Goal: Information Seeking & Learning: Learn about a topic

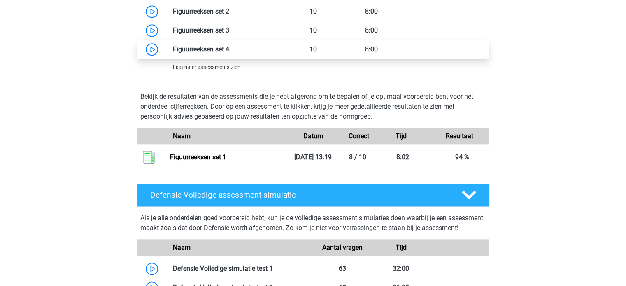
scroll to position [821, 0]
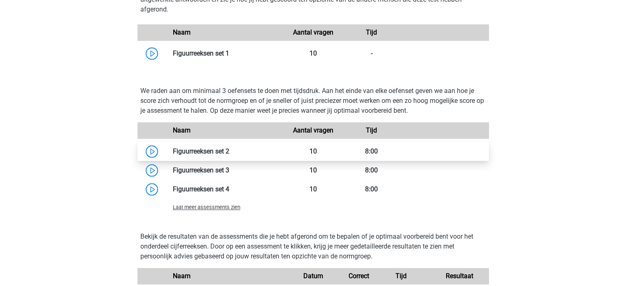
click at [229, 151] on link at bounding box center [229, 151] width 0 height 8
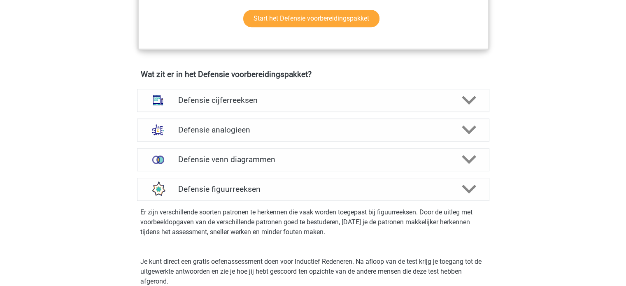
scroll to position [569, 0]
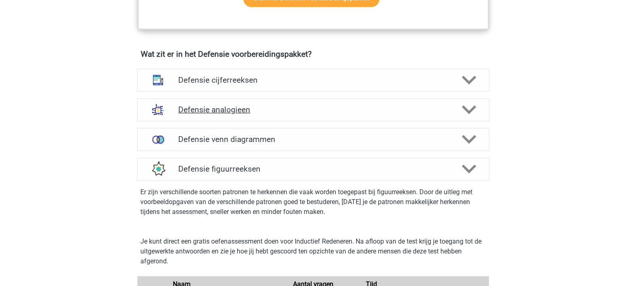
click at [230, 107] on h4 "Defensie analogieen" at bounding box center [312, 109] width 269 height 9
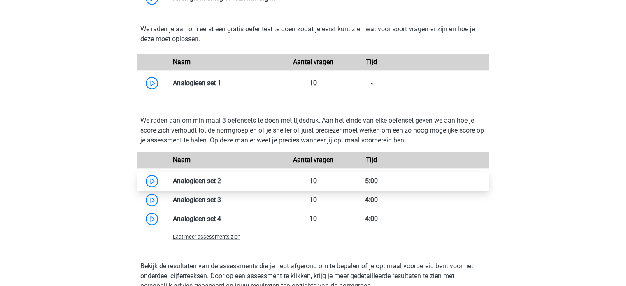
scroll to position [925, 0]
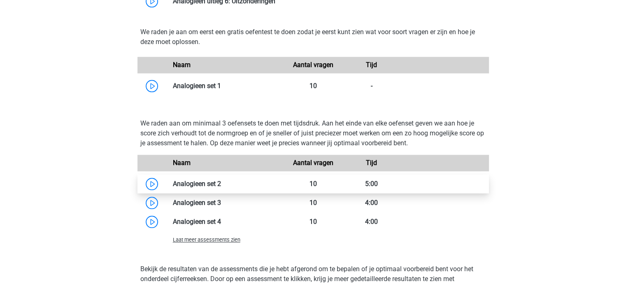
click at [221, 184] on link at bounding box center [221, 184] width 0 height 8
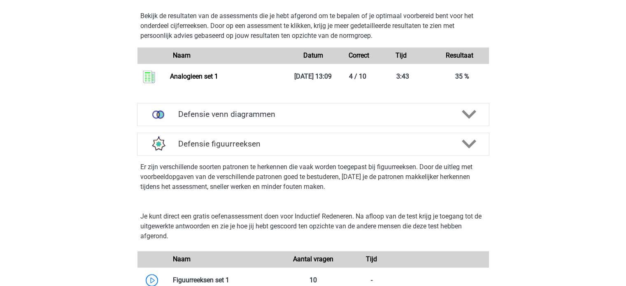
scroll to position [1182, 0]
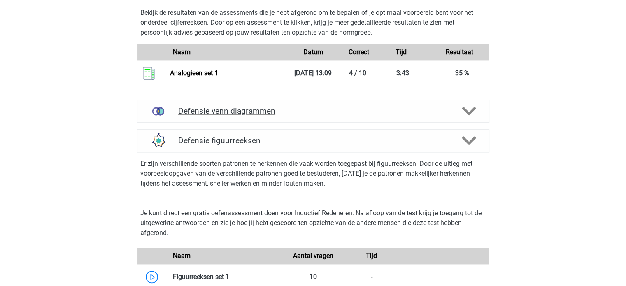
click at [213, 109] on h4 "Defensie venn diagrammen" at bounding box center [312, 110] width 269 height 9
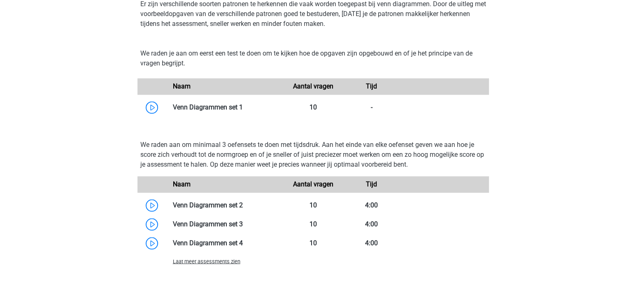
scroll to position [1312, 0]
click at [243, 208] on link at bounding box center [243, 205] width 0 height 8
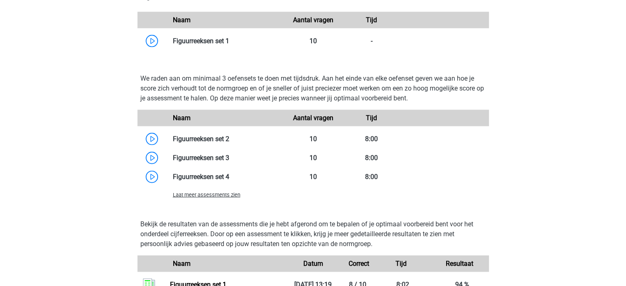
scroll to position [1796, 0]
click at [229, 160] on link at bounding box center [229, 157] width 0 height 8
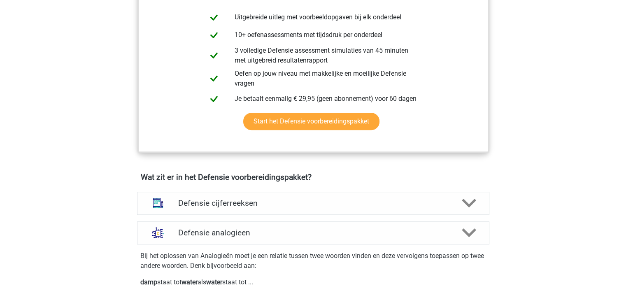
scroll to position [448, 0]
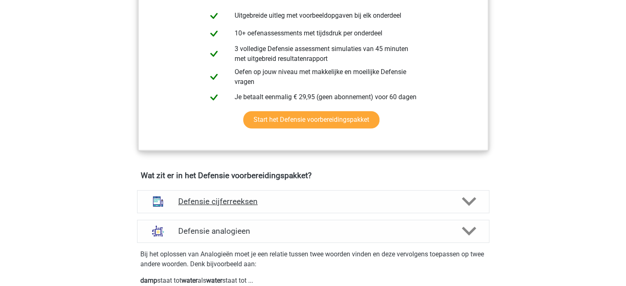
click at [219, 199] on h4 "Defensie cijferreeksen" at bounding box center [312, 201] width 269 height 9
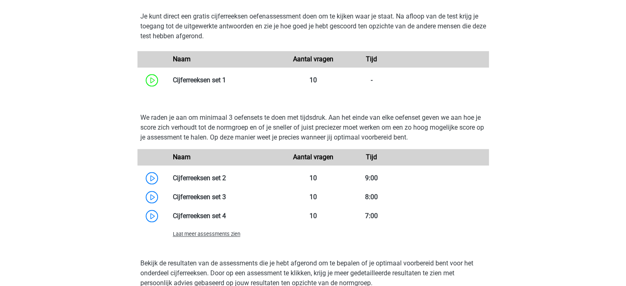
scroll to position [825, 0]
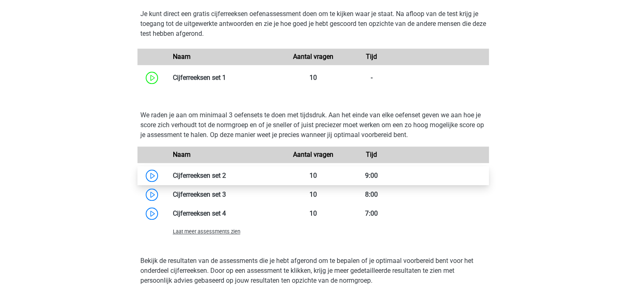
click at [226, 179] on link at bounding box center [226, 176] width 0 height 8
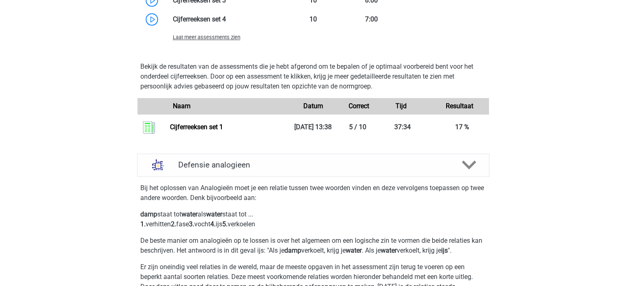
scroll to position [1029, 0]
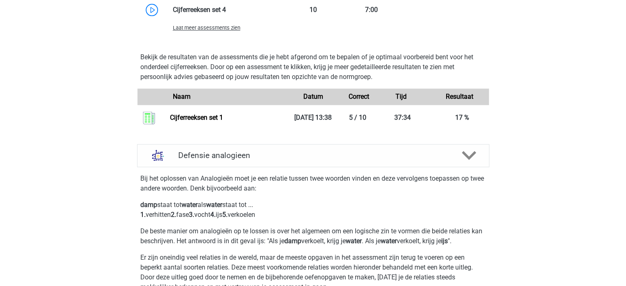
click at [227, 28] on span "Laat meer assessments zien" at bounding box center [206, 28] width 67 height 6
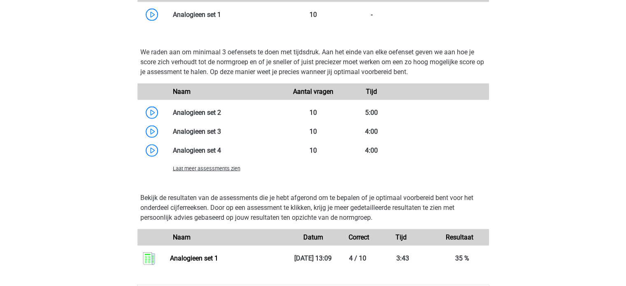
scroll to position [1843, 0]
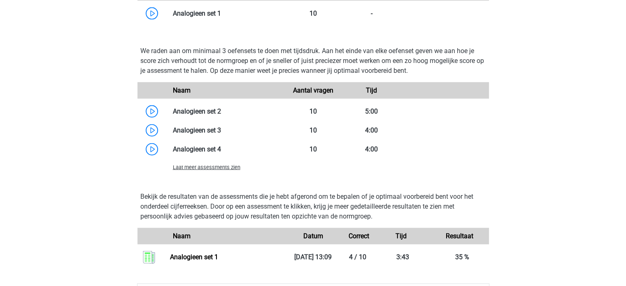
click at [216, 167] on span "Laat meer assessments zien" at bounding box center [206, 167] width 67 height 6
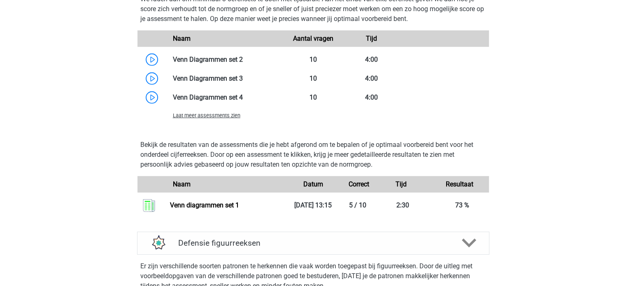
scroll to position [2606, 0]
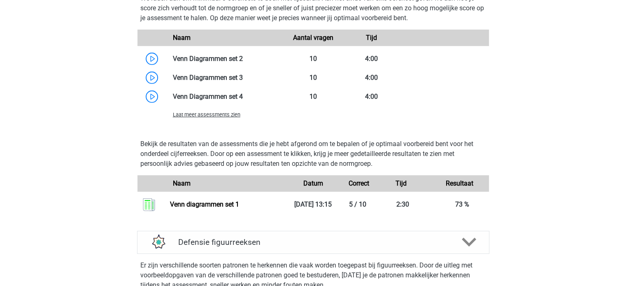
click at [220, 116] on span "Laat meer assessments zien" at bounding box center [206, 115] width 67 height 6
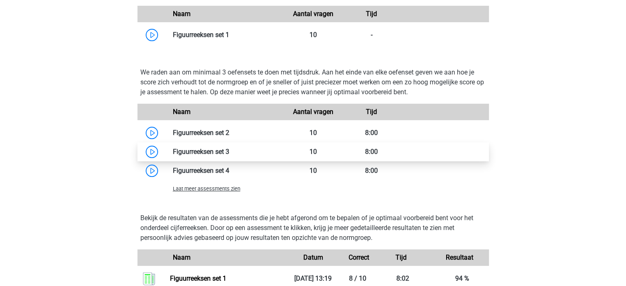
scroll to position [3159, 0]
click at [209, 189] on span "Laat meer assessments zien" at bounding box center [206, 188] width 67 height 6
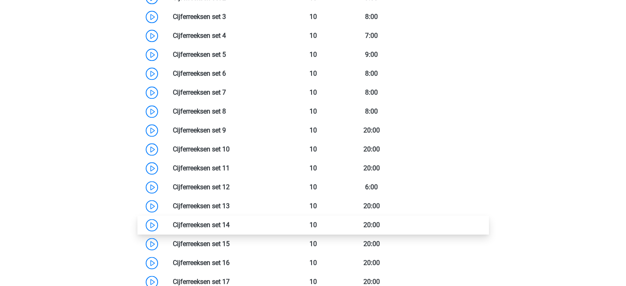
scroll to position [1004, 0]
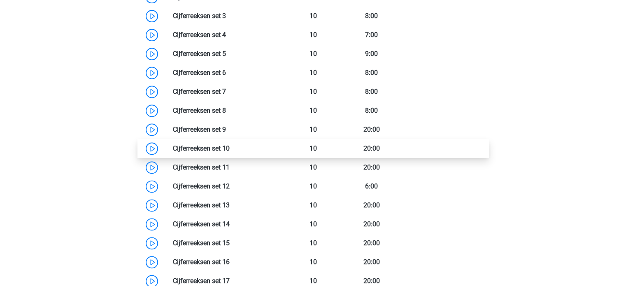
click at [230, 150] on link at bounding box center [230, 148] width 0 height 8
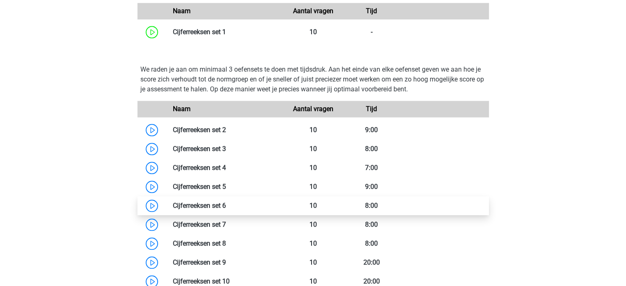
scroll to position [870, 0]
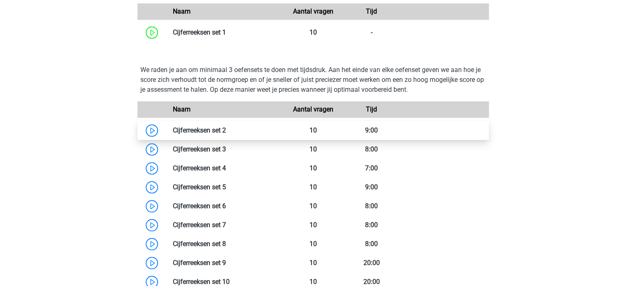
click at [226, 126] on link at bounding box center [226, 130] width 0 height 8
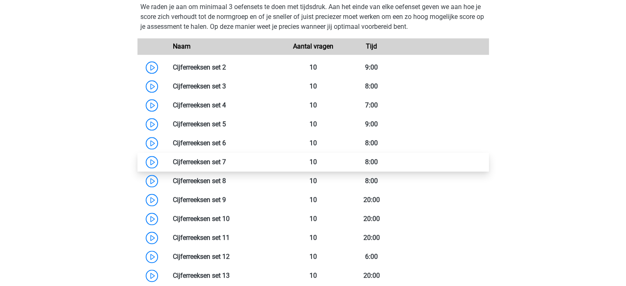
scroll to position [945, 0]
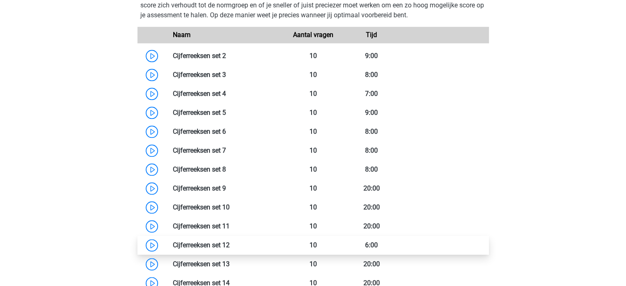
drag, startPoint x: 278, startPoint y: 239, endPoint x: 225, endPoint y: 239, distance: 53.1
click at [230, 241] on link at bounding box center [230, 245] width 0 height 8
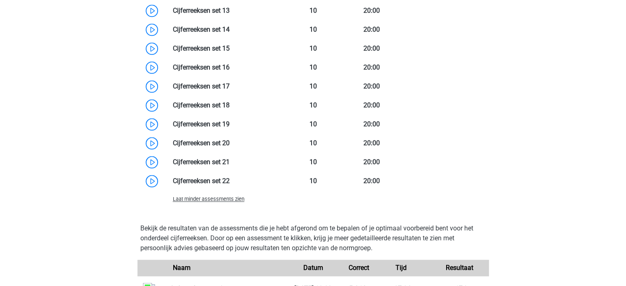
scroll to position [1203, 0]
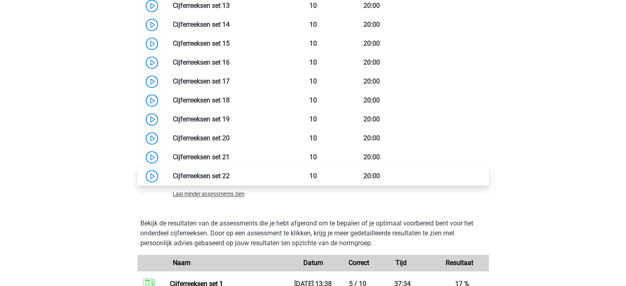
click at [230, 175] on link at bounding box center [230, 176] width 0 height 8
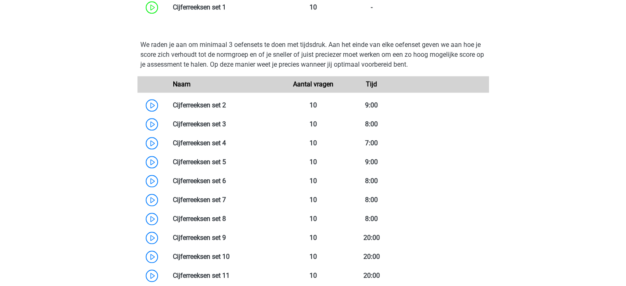
scroll to position [897, 0]
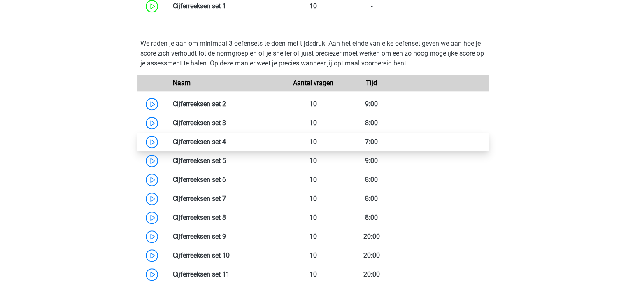
click at [226, 142] on link at bounding box center [226, 142] width 0 height 8
click at [226, 143] on link at bounding box center [226, 142] width 0 height 8
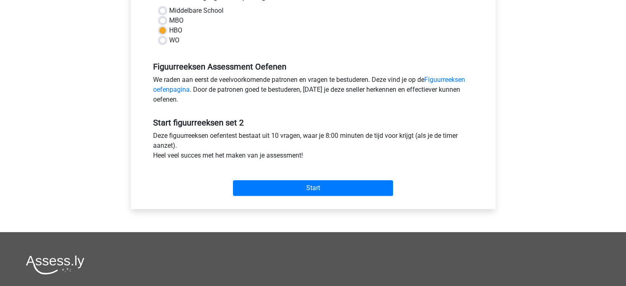
scroll to position [202, 0]
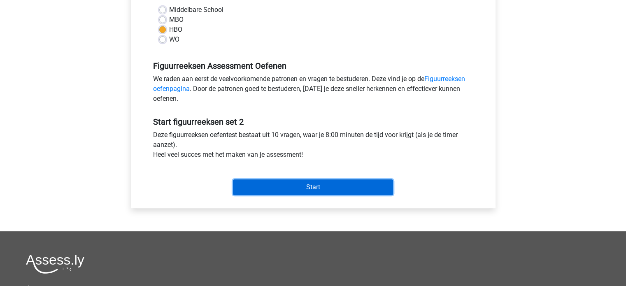
click at [275, 188] on input "Start" at bounding box center [313, 187] width 160 height 16
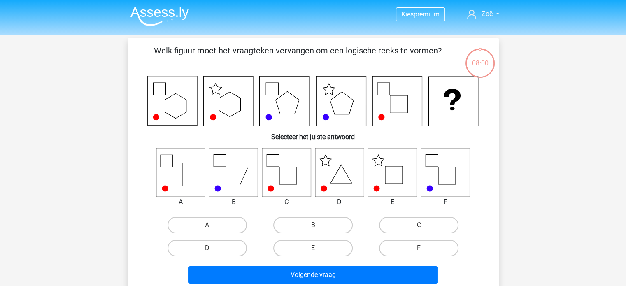
scroll to position [25, 0]
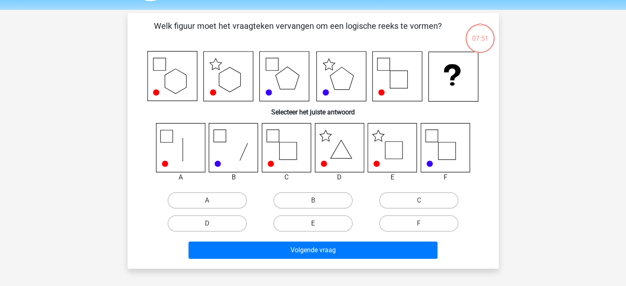
click at [309, 220] on label "E" at bounding box center [312, 223] width 79 height 16
click at [313, 223] on input "E" at bounding box center [315, 225] width 5 height 5
radio input "true"
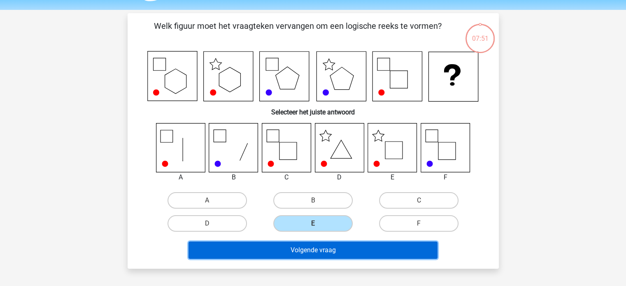
click at [310, 251] on button "Volgende vraag" at bounding box center [312, 250] width 249 height 17
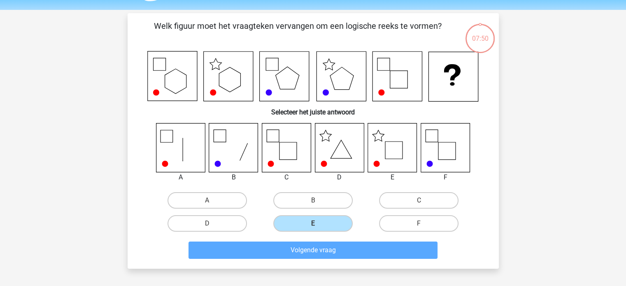
scroll to position [38, 0]
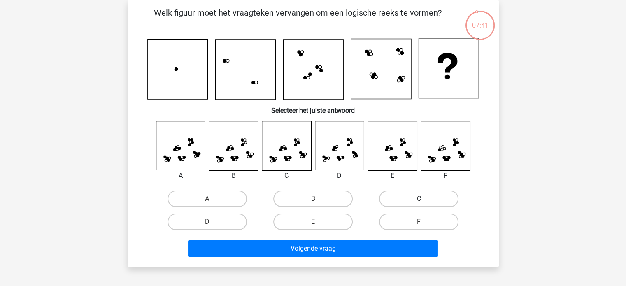
click at [397, 197] on label "C" at bounding box center [418, 198] width 79 height 16
click at [419, 199] on input "C" at bounding box center [421, 201] width 5 height 5
radio input "true"
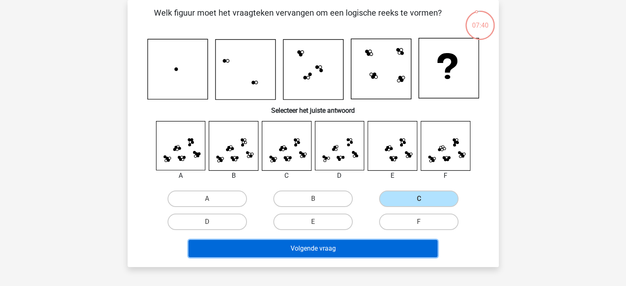
click at [370, 250] on button "Volgende vraag" at bounding box center [312, 248] width 249 height 17
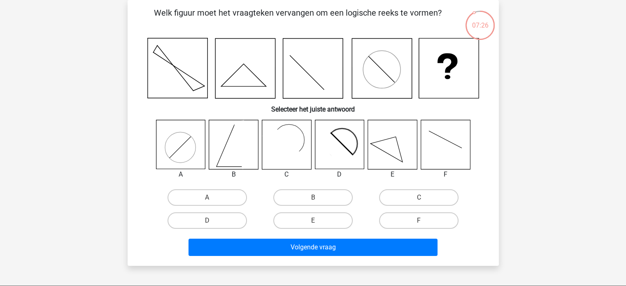
click at [271, 77] on icon at bounding box center [245, 69] width 60 height 60
click at [348, 151] on icon at bounding box center [335, 149] width 40 height 40
click at [217, 228] on div "D" at bounding box center [207, 220] width 106 height 23
click at [221, 224] on label "D" at bounding box center [206, 220] width 79 height 16
click at [212, 224] on input "D" at bounding box center [209, 223] width 5 height 5
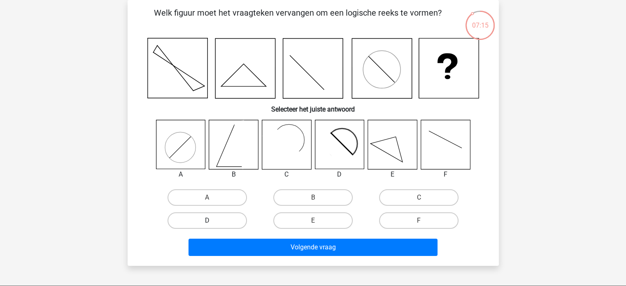
radio input "true"
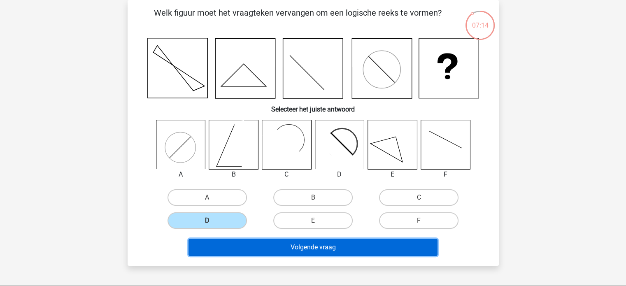
click at [256, 253] on button "Volgende vraag" at bounding box center [312, 247] width 249 height 17
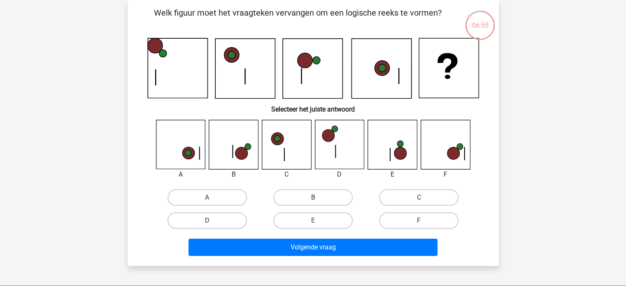
click at [297, 199] on label "B" at bounding box center [312, 197] width 79 height 16
click at [313, 199] on input "B" at bounding box center [315, 199] width 5 height 5
radio input "true"
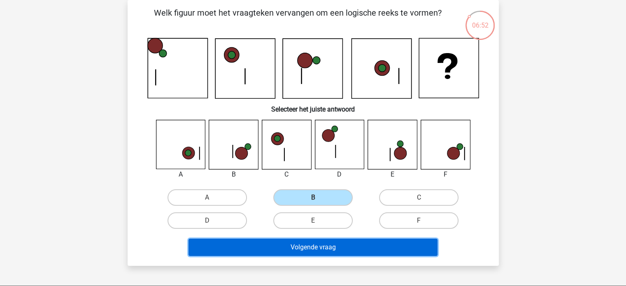
click at [298, 251] on button "Volgende vraag" at bounding box center [312, 247] width 249 height 17
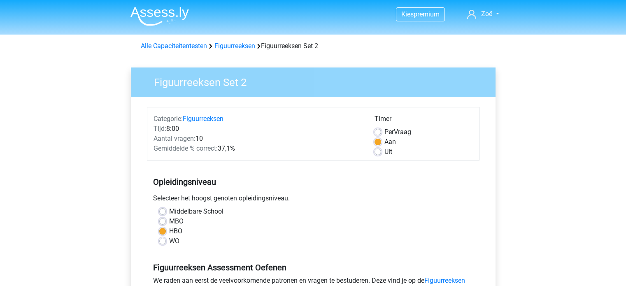
scroll to position [202, 0]
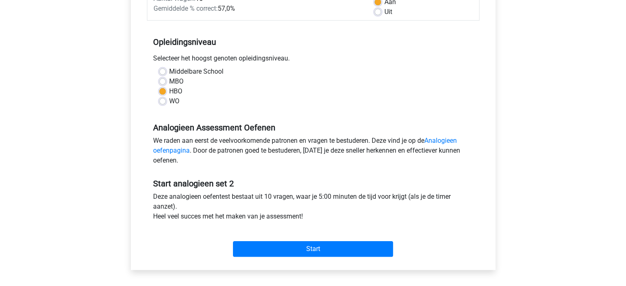
scroll to position [160, 0]
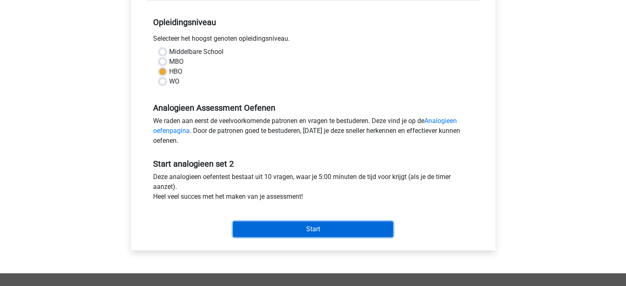
click at [276, 231] on input "Start" at bounding box center [313, 229] width 160 height 16
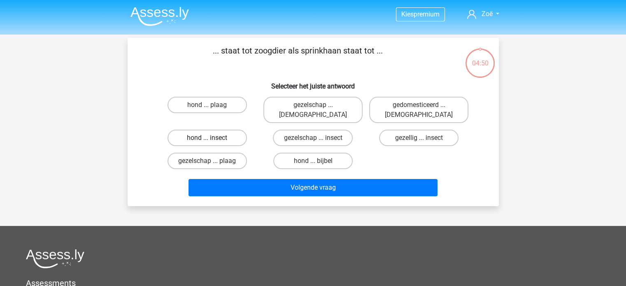
click at [225, 130] on label "hond ... insect" at bounding box center [206, 138] width 79 height 16
click at [212, 138] on input "hond ... insect" at bounding box center [209, 140] width 5 height 5
radio input "true"
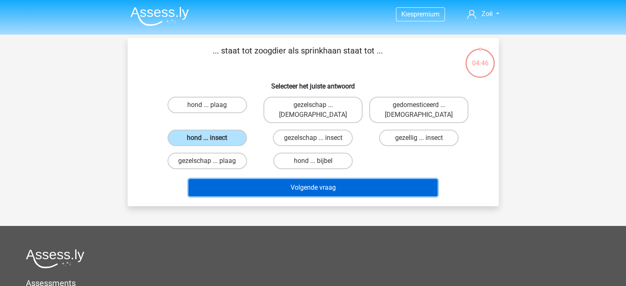
click at [295, 179] on button "Volgende vraag" at bounding box center [312, 187] width 249 height 17
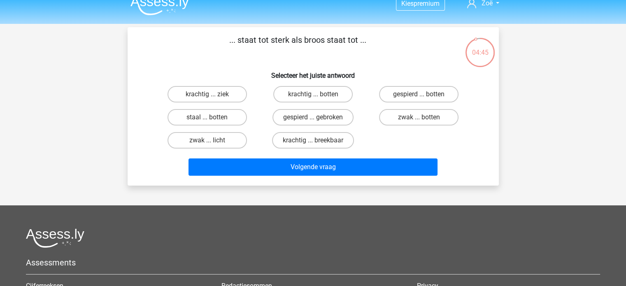
scroll to position [2, 0]
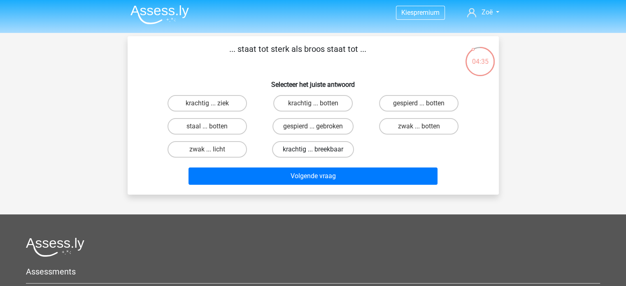
click at [324, 152] on label "krachtig ... breekbaar" at bounding box center [313, 149] width 82 height 16
click at [318, 152] on input "krachtig ... breekbaar" at bounding box center [315, 151] width 5 height 5
radio input "true"
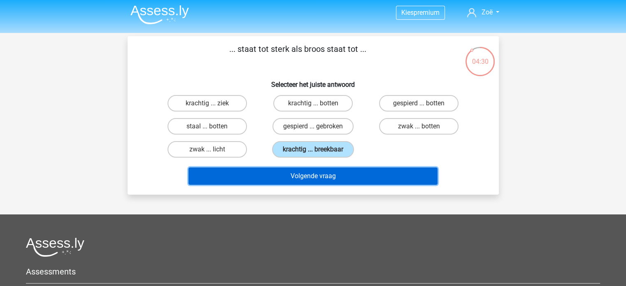
click at [316, 174] on button "Volgende vraag" at bounding box center [312, 175] width 249 height 17
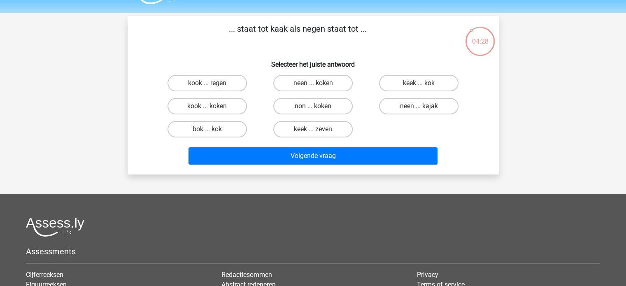
scroll to position [21, 0]
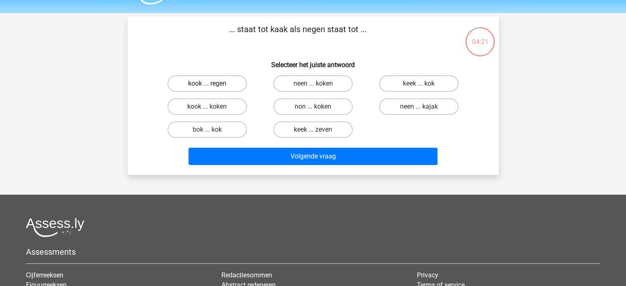
click at [211, 81] on label "kook ... regen" at bounding box center [206, 83] width 79 height 16
click at [211, 84] on input "kook ... regen" at bounding box center [209, 86] width 5 height 5
radio input "true"
click at [293, 165] on div "Volgende vraag" at bounding box center [313, 158] width 318 height 21
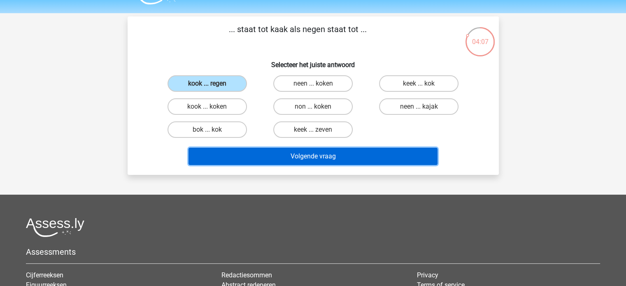
click at [300, 160] on button "Volgende vraag" at bounding box center [312, 156] width 249 height 17
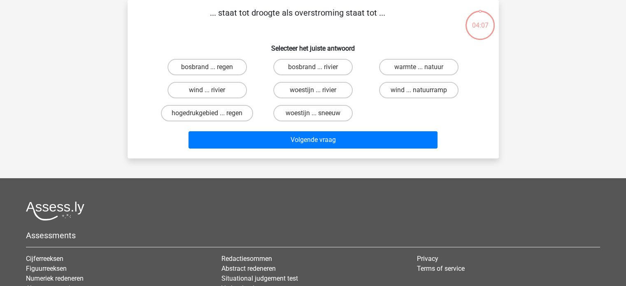
scroll to position [9, 0]
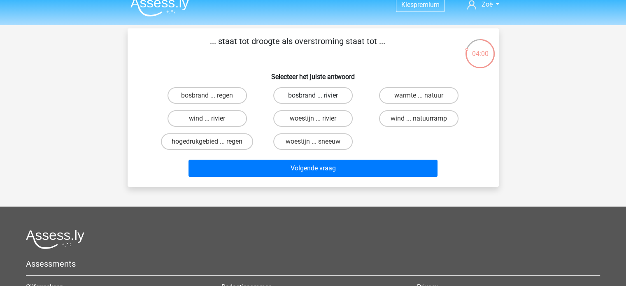
click at [323, 97] on label "bosbrand ... rivier" at bounding box center [312, 95] width 79 height 16
click at [318, 97] on input "bosbrand ... rivier" at bounding box center [315, 97] width 5 height 5
radio input "true"
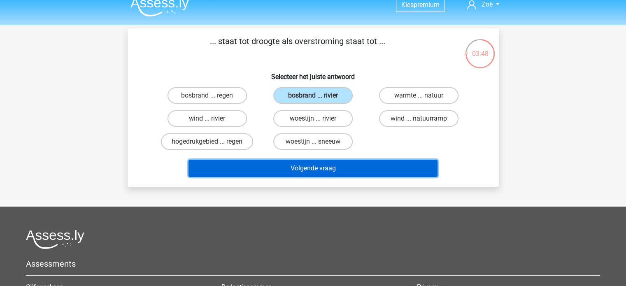
click at [333, 163] on button "Volgende vraag" at bounding box center [312, 168] width 249 height 17
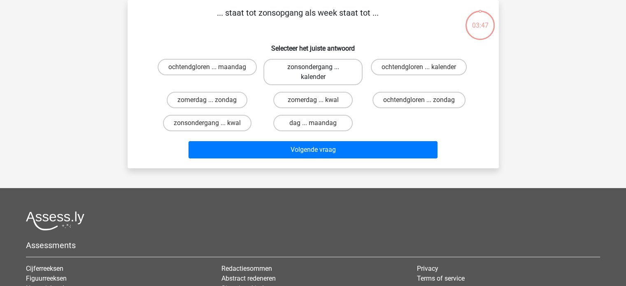
scroll to position [31, 0]
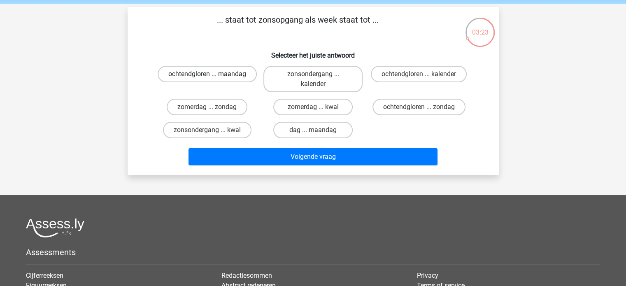
click at [238, 74] on label "ochtendgloren ... maandag" at bounding box center [207, 74] width 99 height 16
click at [212, 74] on input "ochtendgloren ... maandag" at bounding box center [209, 76] width 5 height 5
radio input "true"
click at [313, 131] on input "dag ... maandag" at bounding box center [315, 132] width 5 height 5
radio input "true"
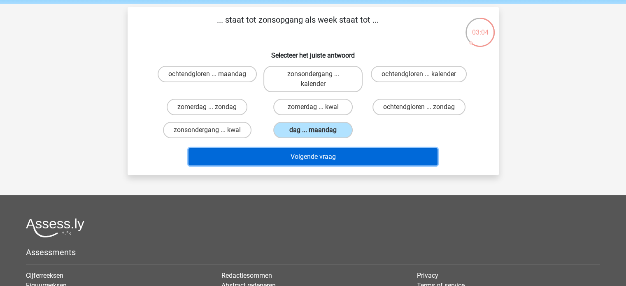
click at [313, 157] on button "Volgende vraag" at bounding box center [312, 156] width 249 height 17
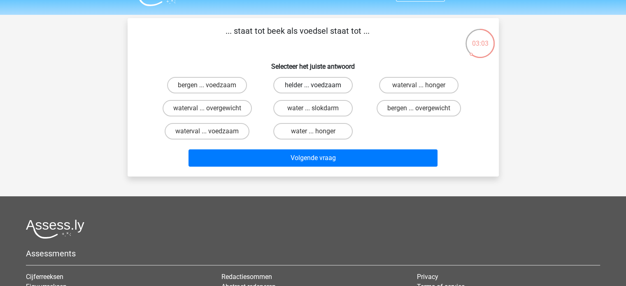
scroll to position [19, 0]
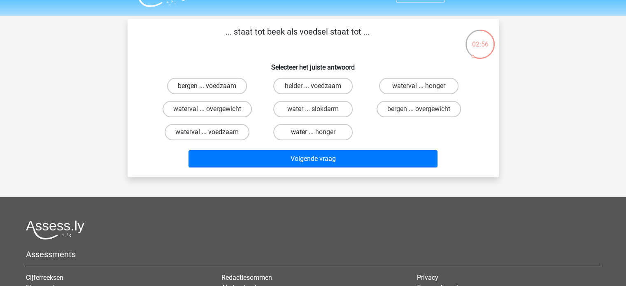
click at [217, 134] on label "waterval ... voedzaam" at bounding box center [207, 132] width 85 height 16
click at [212, 134] on input "waterval ... voedzaam" at bounding box center [209, 134] width 5 height 5
radio input "true"
click at [320, 135] on label "water ... honger" at bounding box center [312, 132] width 79 height 16
click at [318, 135] on input "water ... honger" at bounding box center [315, 134] width 5 height 5
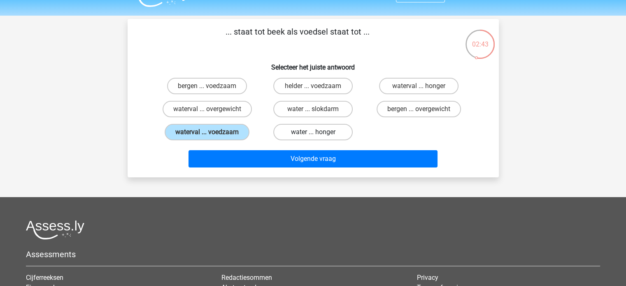
radio input "true"
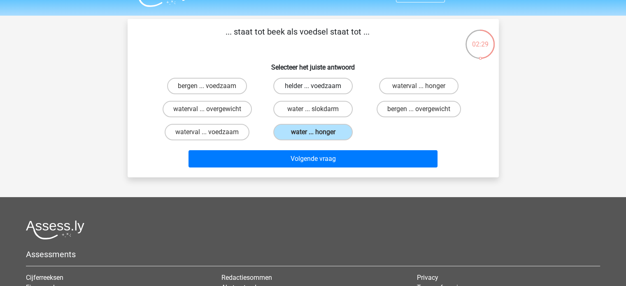
click at [304, 88] on label "helder ... voedzaam" at bounding box center [312, 86] width 79 height 16
click at [313, 88] on input "helder ... voedzaam" at bounding box center [315, 88] width 5 height 5
radio input "true"
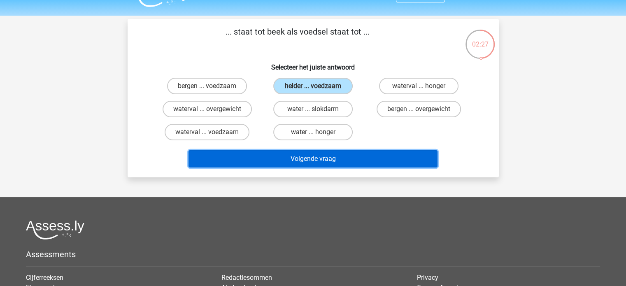
click at [320, 158] on button "Volgende vraag" at bounding box center [312, 158] width 249 height 17
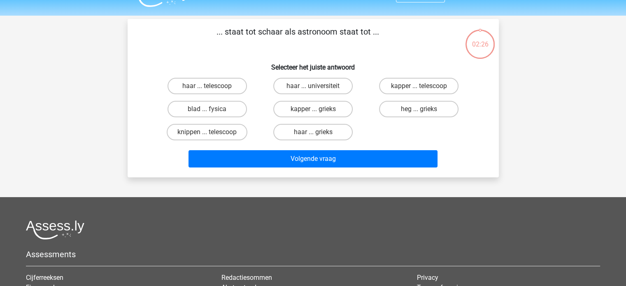
scroll to position [38, 0]
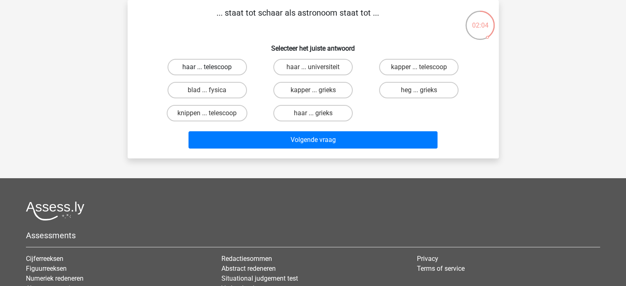
click at [225, 62] on label "haar ... telescoop" at bounding box center [206, 67] width 79 height 16
click at [212, 67] on input "haar ... telescoop" at bounding box center [209, 69] width 5 height 5
radio input "true"
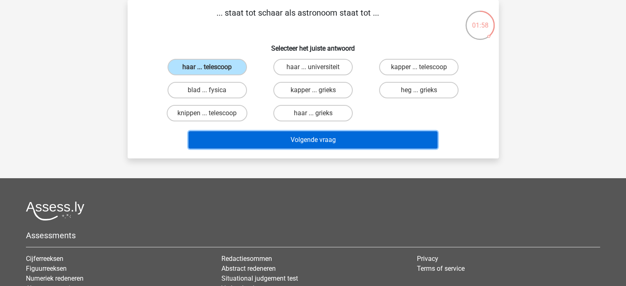
click at [275, 137] on button "Volgende vraag" at bounding box center [312, 139] width 249 height 17
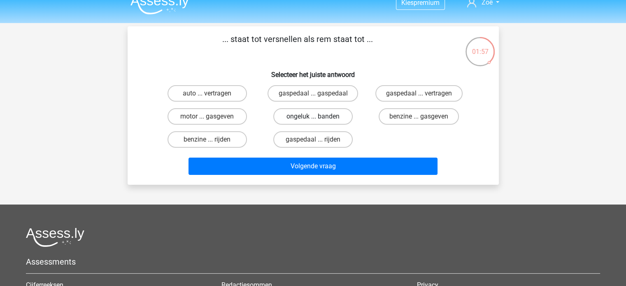
scroll to position [8, 0]
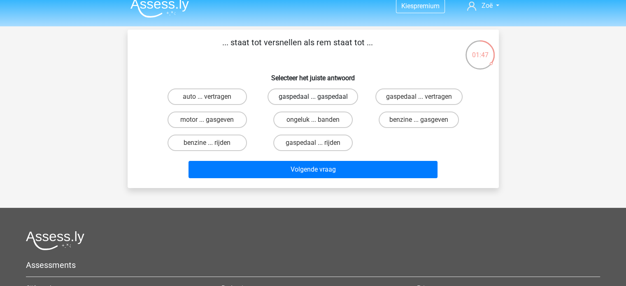
click at [330, 95] on label "gaspedaal ... gaspedaal" at bounding box center [312, 96] width 91 height 16
click at [318, 97] on input "gaspedaal ... gaspedaal" at bounding box center [315, 99] width 5 height 5
radio input "true"
click at [426, 99] on label "gaspedaal ... vertragen" at bounding box center [418, 96] width 87 height 16
click at [424, 99] on input "gaspedaal ... vertragen" at bounding box center [421, 99] width 5 height 5
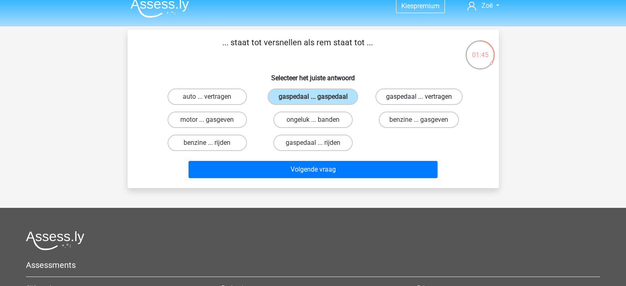
radio input "true"
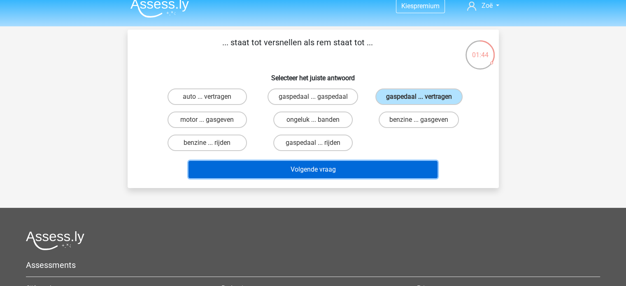
click at [362, 169] on button "Volgende vraag" at bounding box center [312, 169] width 249 height 17
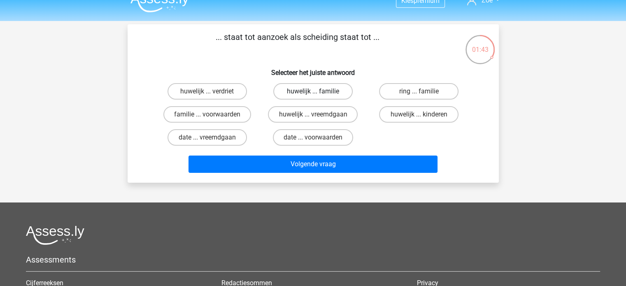
scroll to position [13, 0]
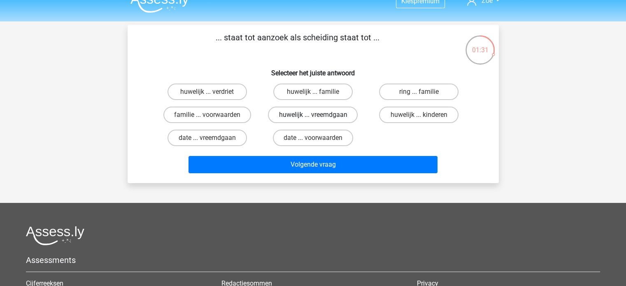
click at [323, 116] on label "huwelijk ... vreemdgaan" at bounding box center [313, 115] width 90 height 16
click at [318, 116] on input "huwelijk ... vreemdgaan" at bounding box center [315, 117] width 5 height 5
radio input "true"
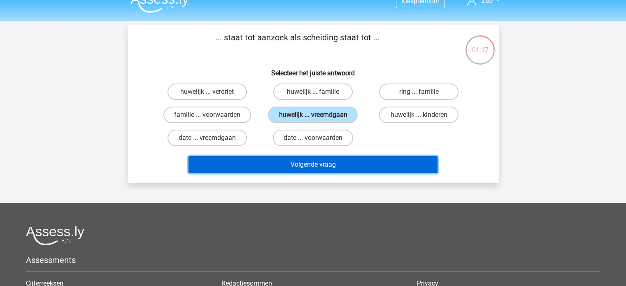
click at [320, 167] on button "Volgende vraag" at bounding box center [312, 164] width 249 height 17
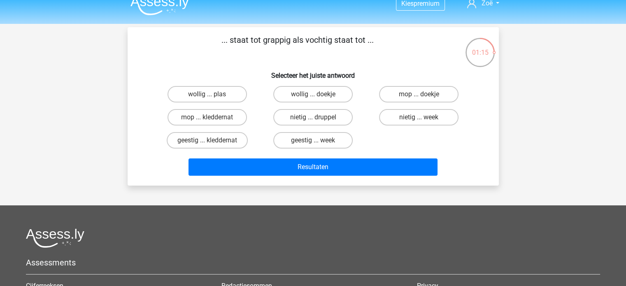
scroll to position [10, 0]
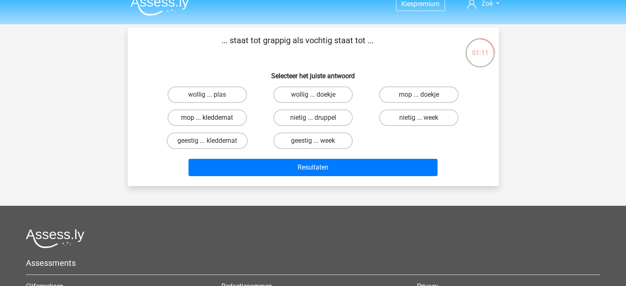
click at [227, 115] on label "mop ... kleddernat" at bounding box center [206, 117] width 79 height 16
click at [212, 118] on input "mop ... kleddernat" at bounding box center [209, 120] width 5 height 5
radio input "true"
click at [235, 144] on label "geestig ... kleddernat" at bounding box center [207, 140] width 81 height 16
click at [212, 144] on input "geestig ... kleddernat" at bounding box center [209, 143] width 5 height 5
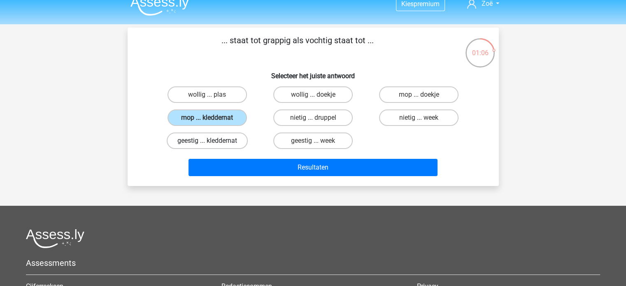
radio input "true"
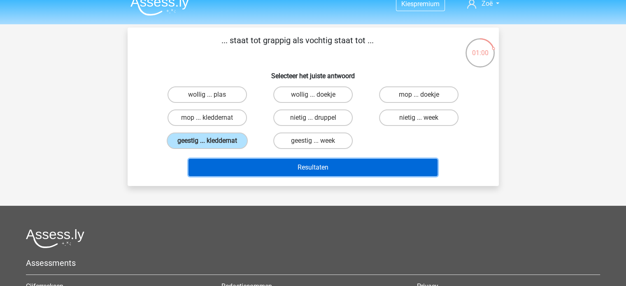
click at [364, 163] on button "Resultaten" at bounding box center [312, 167] width 249 height 17
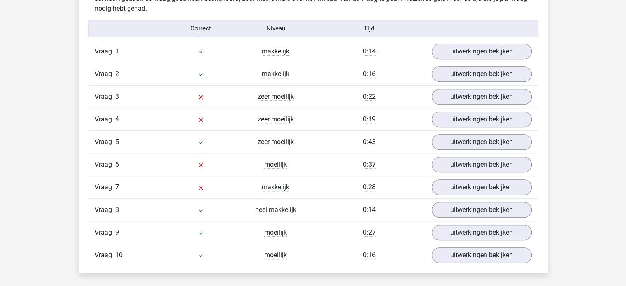
scroll to position [677, 0]
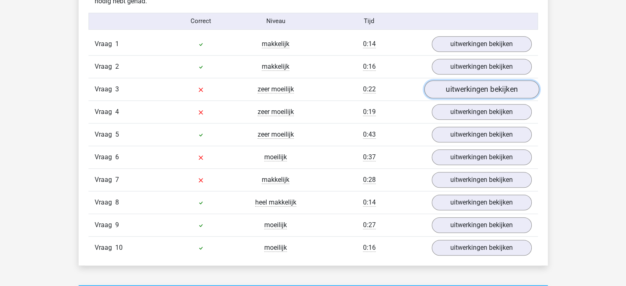
click at [475, 93] on link "uitwerkingen bekijken" at bounding box center [481, 89] width 115 height 18
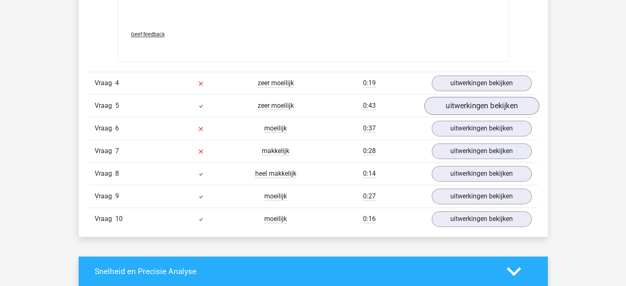
scroll to position [1142, 0]
click at [456, 79] on link "uitwerkingen bekijken" at bounding box center [481, 83] width 115 height 18
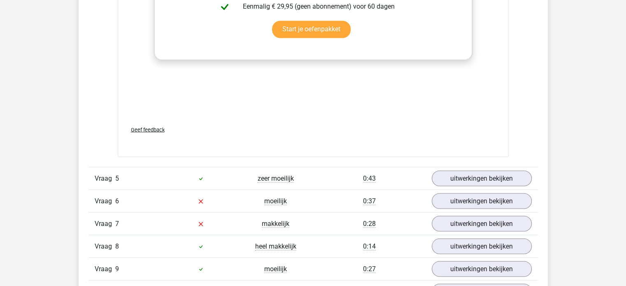
scroll to position [1593, 0]
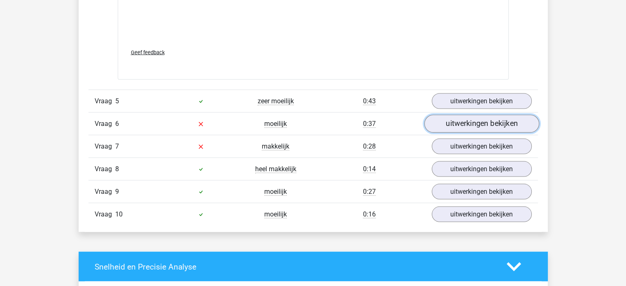
click at [456, 125] on link "uitwerkingen bekijken" at bounding box center [481, 124] width 115 height 18
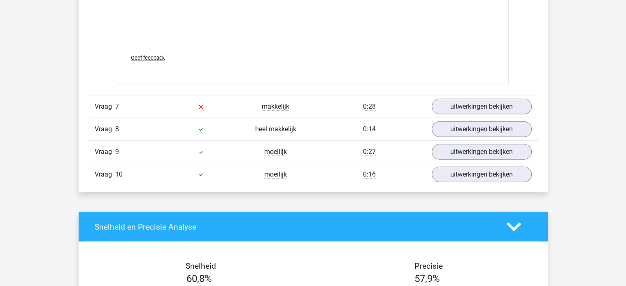
scroll to position [2069, 0]
click at [445, 103] on link "uitwerkingen bekijken" at bounding box center [481, 107] width 115 height 18
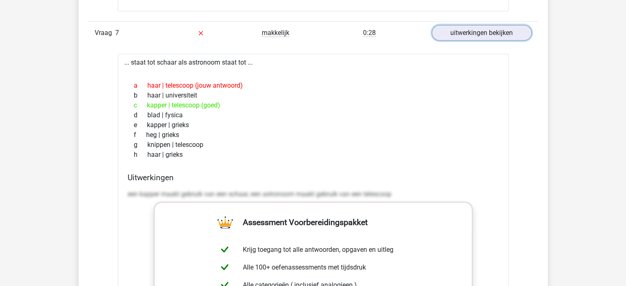
scroll to position [2149, 0]
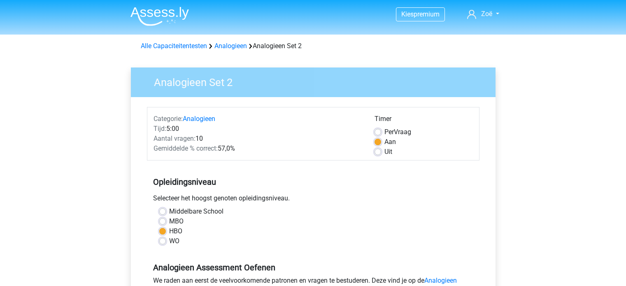
scroll to position [160, 0]
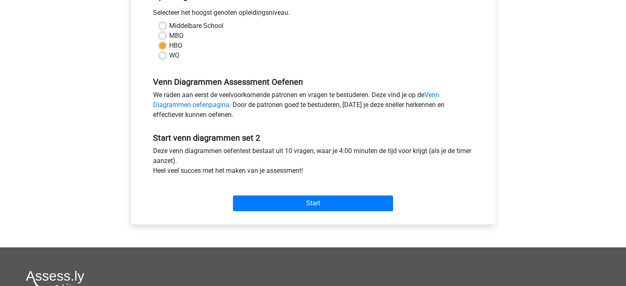
scroll to position [189, 0]
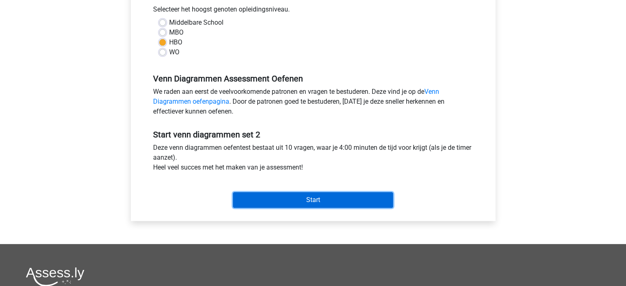
click at [263, 206] on input "Start" at bounding box center [313, 200] width 160 height 16
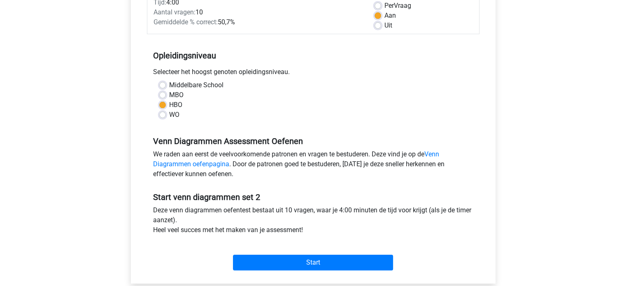
scroll to position [130, 0]
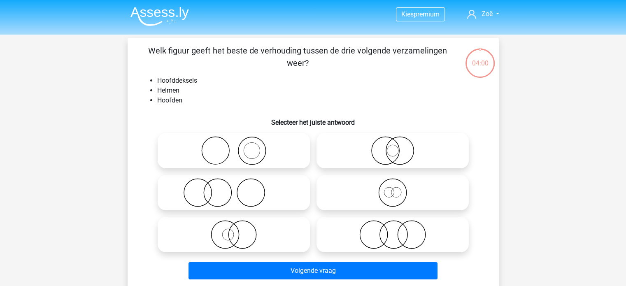
scroll to position [9, 0]
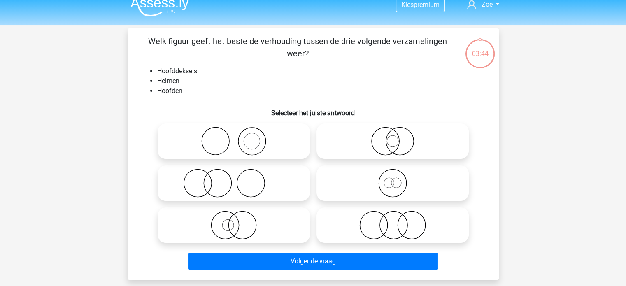
click at [393, 177] on input "radio" at bounding box center [395, 176] width 5 height 5
radio input "true"
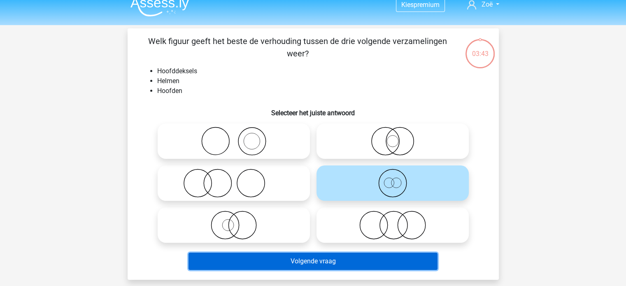
click at [334, 261] on button "Volgende vraag" at bounding box center [312, 261] width 249 height 17
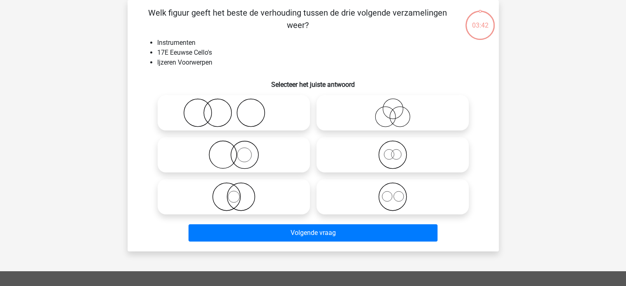
scroll to position [36, 0]
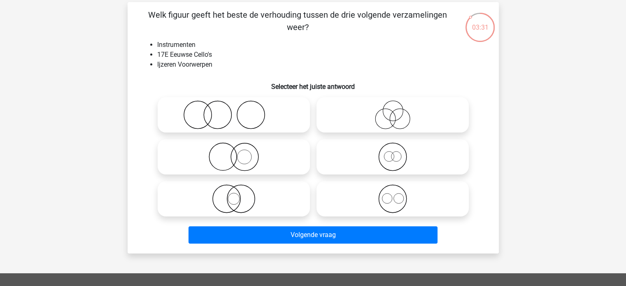
click at [393, 121] on icon at bounding box center [393, 114] width 146 height 29
click at [393, 111] on input "radio" at bounding box center [395, 107] width 5 height 5
radio input "true"
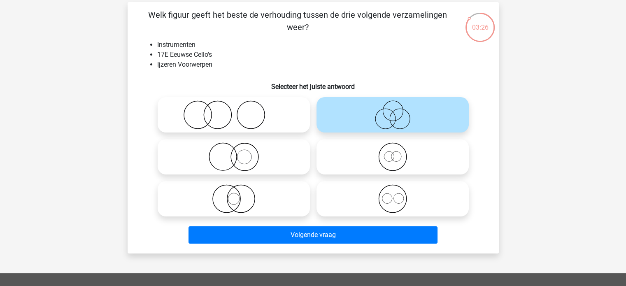
click at [244, 150] on icon at bounding box center [234, 156] width 146 height 29
click at [239, 150] on input "radio" at bounding box center [236, 149] width 5 height 5
radio input "true"
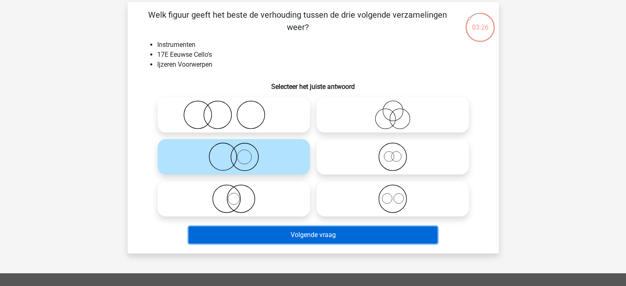
click at [265, 233] on button "Volgende vraag" at bounding box center [312, 234] width 249 height 17
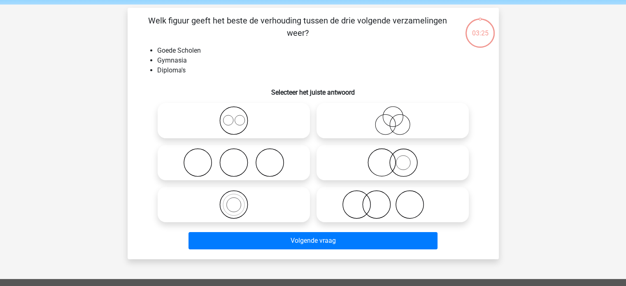
scroll to position [30, 0]
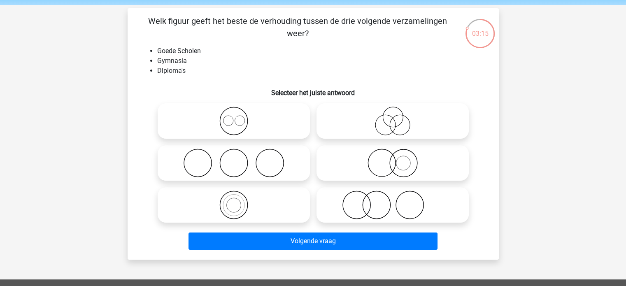
click at [279, 163] on icon at bounding box center [234, 163] width 146 height 29
click at [239, 159] on input "radio" at bounding box center [236, 155] width 5 height 5
radio input "true"
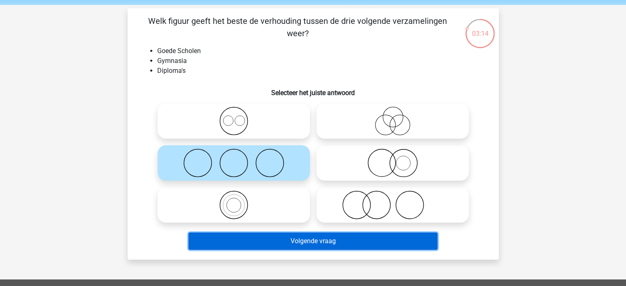
click at [305, 243] on button "Volgende vraag" at bounding box center [312, 240] width 249 height 17
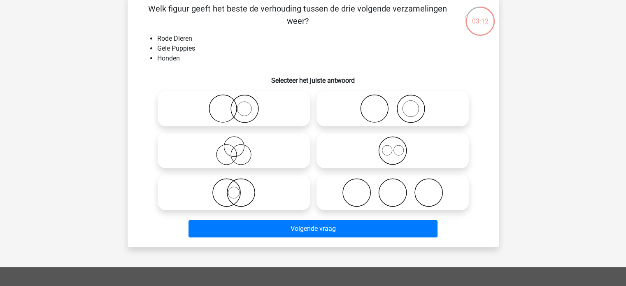
scroll to position [42, 0]
click at [388, 147] on icon at bounding box center [393, 150] width 146 height 29
click at [393, 146] on input "radio" at bounding box center [395, 143] width 5 height 5
radio input "true"
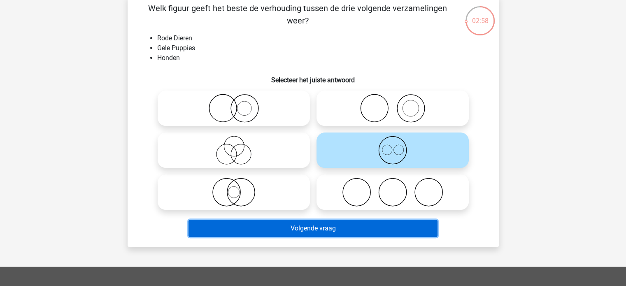
drag, startPoint x: 355, startPoint y: 230, endPoint x: 387, endPoint y: 143, distance: 92.4
click at [387, 143] on div "Welk figuur geeft het beste de verhouding tussen de drie volgende verzamelingen…" at bounding box center [313, 121] width 365 height 238
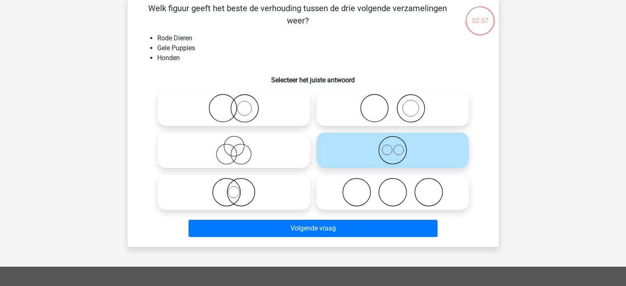
click at [388, 108] on icon at bounding box center [393, 108] width 146 height 29
click at [393, 104] on input "radio" at bounding box center [395, 101] width 5 height 5
radio input "true"
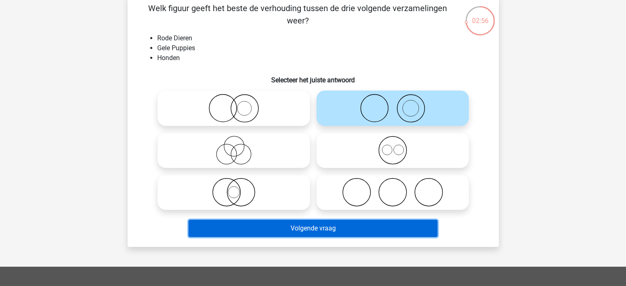
click at [332, 230] on button "Volgende vraag" at bounding box center [312, 228] width 249 height 17
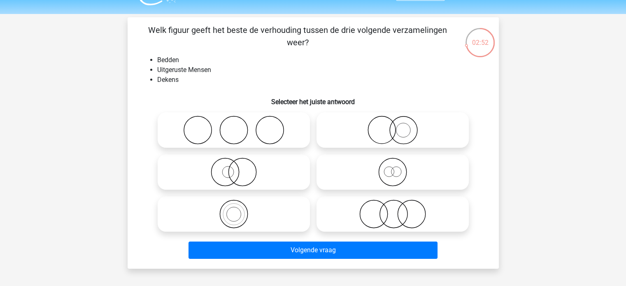
scroll to position [21, 0]
click at [344, 172] on icon at bounding box center [393, 171] width 146 height 29
click at [393, 167] on input "radio" at bounding box center [395, 164] width 5 height 5
radio input "true"
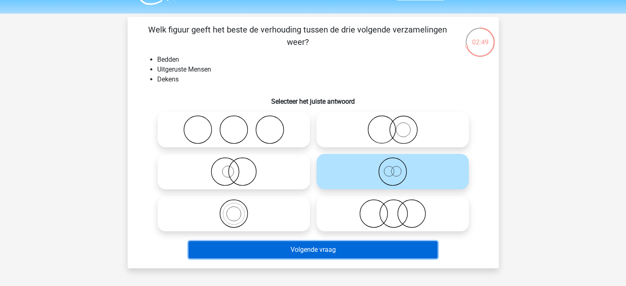
click at [326, 253] on button "Volgende vraag" at bounding box center [312, 249] width 249 height 17
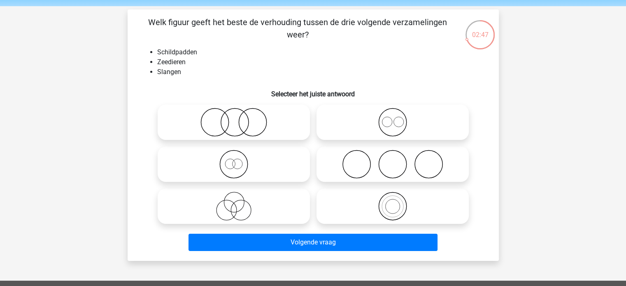
scroll to position [28, 0]
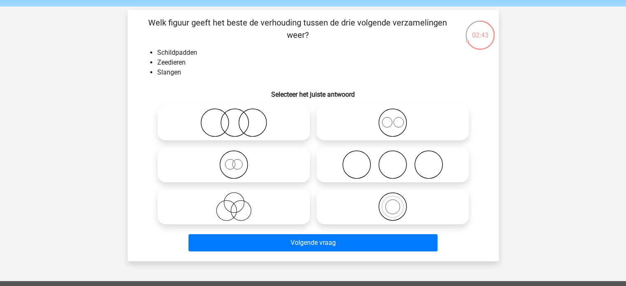
click at [275, 211] on icon at bounding box center [234, 206] width 146 height 29
click at [239, 202] on input "radio" at bounding box center [236, 199] width 5 height 5
radio input "true"
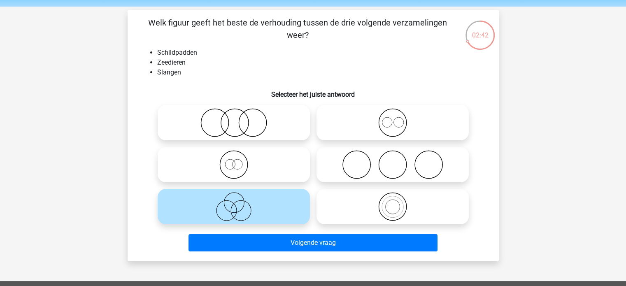
click at [287, 133] on icon at bounding box center [234, 122] width 146 height 29
click at [239, 118] on input "radio" at bounding box center [236, 115] width 5 height 5
radio input "true"
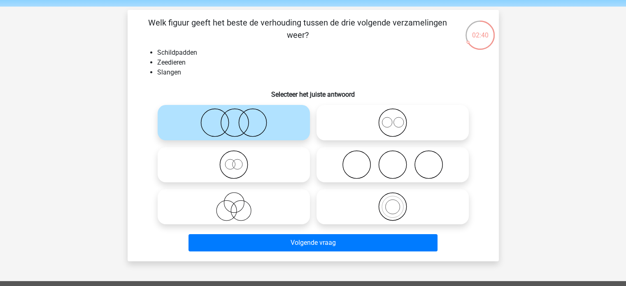
click at [351, 160] on icon at bounding box center [393, 164] width 146 height 29
click at [393, 160] on input "radio" at bounding box center [395, 157] width 5 height 5
radio input "true"
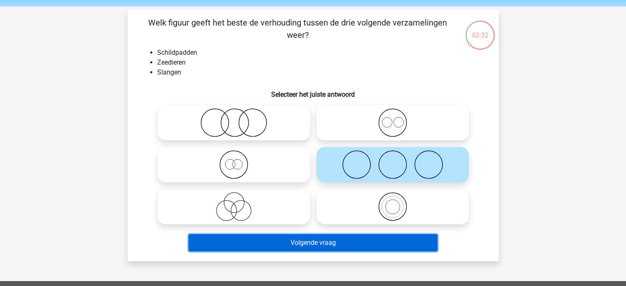
click at [286, 241] on button "Volgende vraag" at bounding box center [312, 242] width 249 height 17
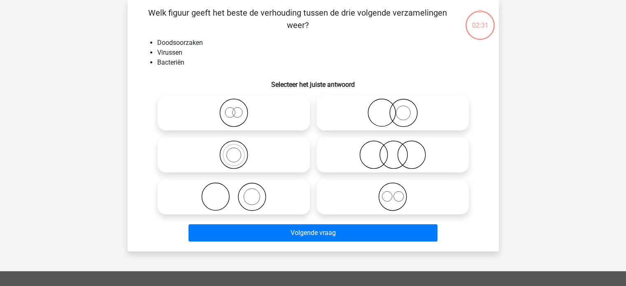
scroll to position [32, 0]
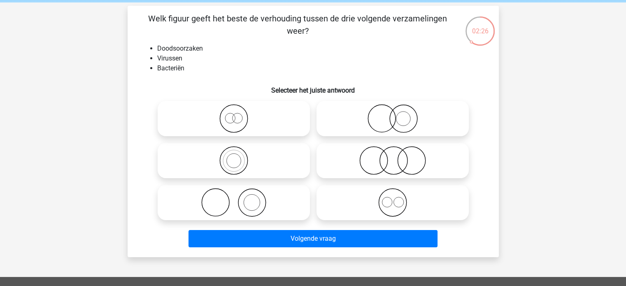
click at [360, 156] on icon at bounding box center [393, 160] width 146 height 29
click at [393, 156] on input "radio" at bounding box center [395, 153] width 5 height 5
radio input "true"
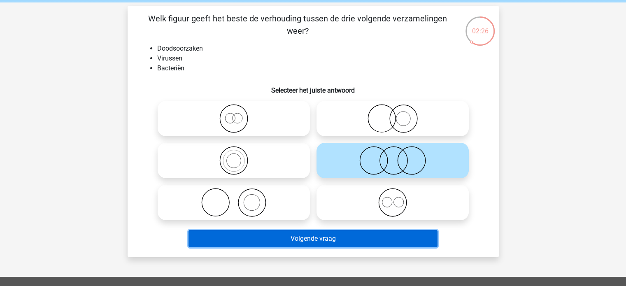
click at [349, 236] on button "Volgende vraag" at bounding box center [312, 238] width 249 height 17
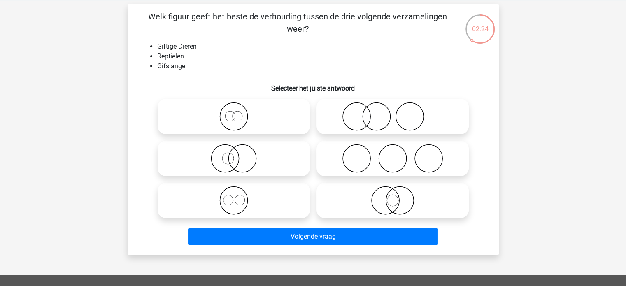
scroll to position [46, 0]
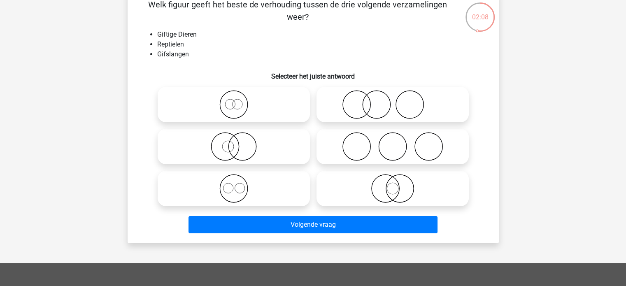
click at [239, 152] on icon at bounding box center [234, 146] width 146 height 29
click at [239, 142] on input "radio" at bounding box center [236, 139] width 5 height 5
radio input "true"
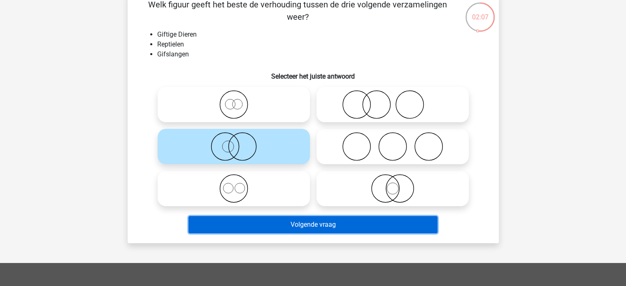
click at [270, 227] on button "Volgende vraag" at bounding box center [312, 224] width 249 height 17
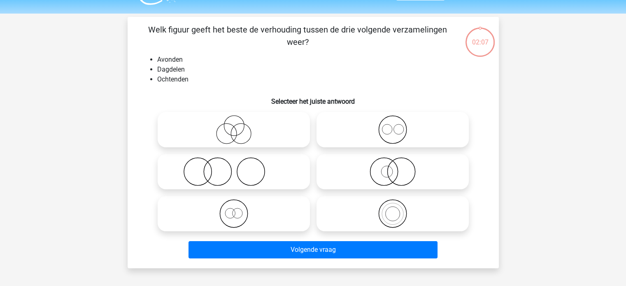
scroll to position [21, 0]
click at [387, 119] on icon at bounding box center [393, 130] width 146 height 29
click at [393, 121] on input "radio" at bounding box center [395, 123] width 5 height 5
radio input "true"
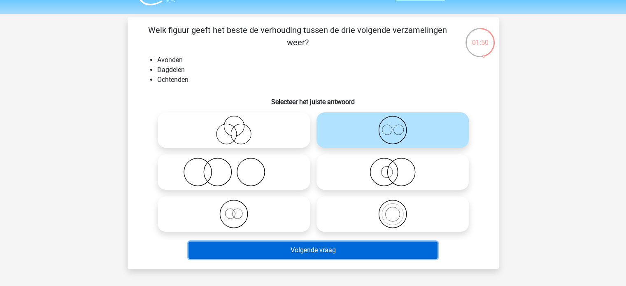
click at [338, 251] on button "Volgende vraag" at bounding box center [312, 250] width 249 height 17
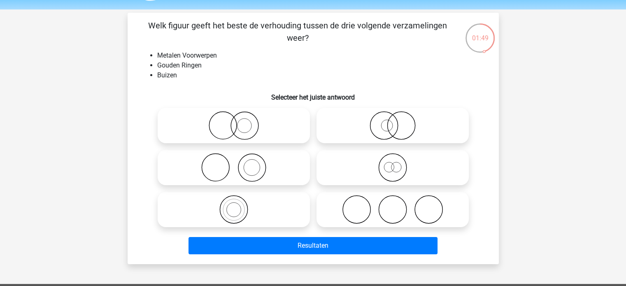
scroll to position [25, 0]
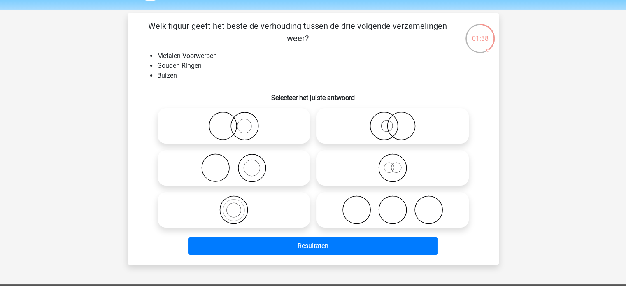
click at [350, 217] on icon at bounding box center [393, 209] width 146 height 29
click at [393, 206] on input "radio" at bounding box center [395, 202] width 5 height 5
radio input "true"
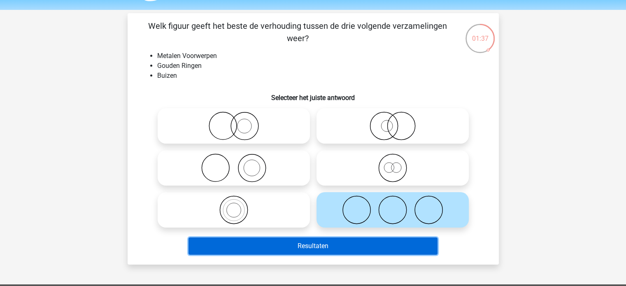
click at [352, 243] on button "Resultaten" at bounding box center [312, 245] width 249 height 17
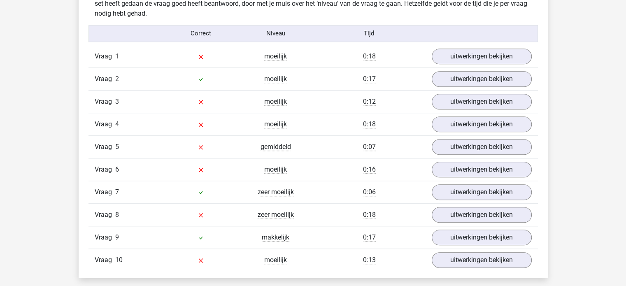
scroll to position [666, 0]
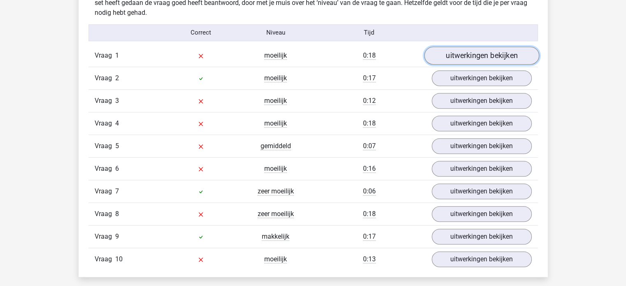
click at [464, 51] on link "uitwerkingen bekijken" at bounding box center [481, 55] width 115 height 18
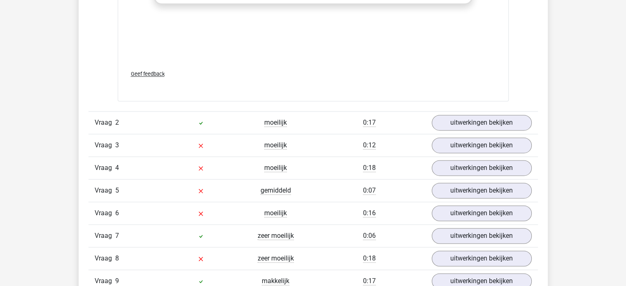
scroll to position [1244, 0]
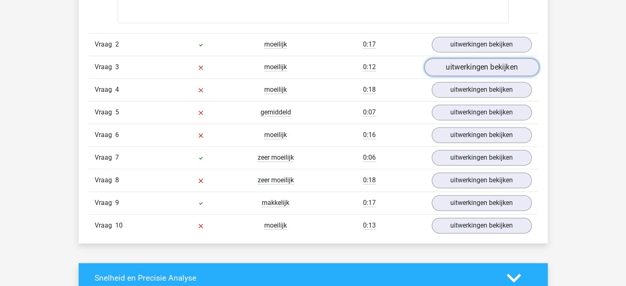
click at [459, 65] on link "uitwerkingen bekijken" at bounding box center [481, 67] width 115 height 18
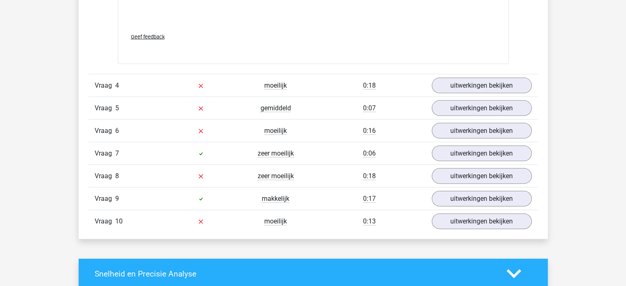
scroll to position [1785, 0]
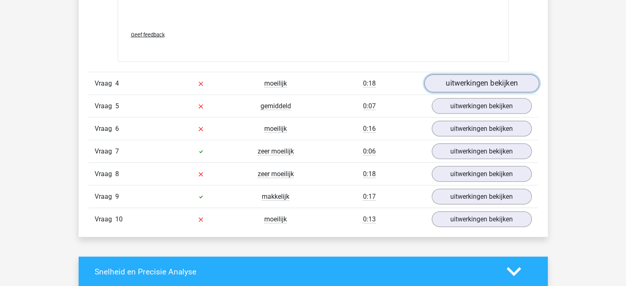
click at [475, 84] on link "uitwerkingen bekijken" at bounding box center [481, 83] width 115 height 18
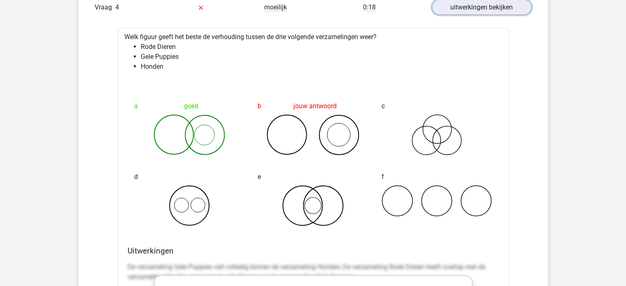
scroll to position [1864, 0]
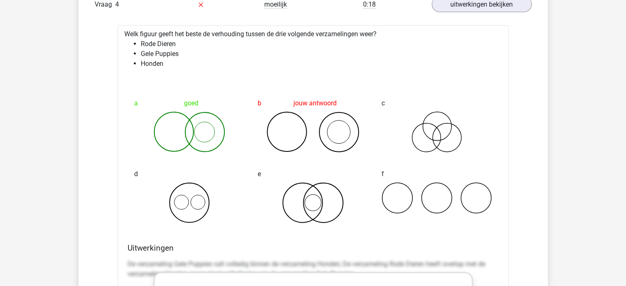
click at [432, 194] on icon at bounding box center [436, 198] width 111 height 32
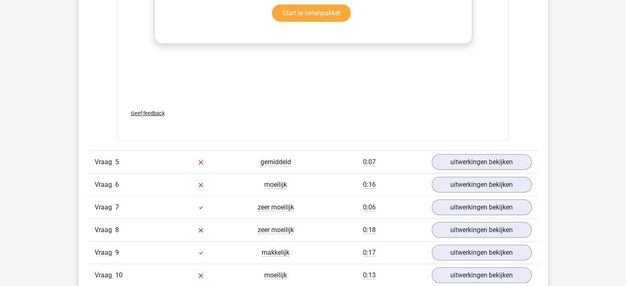
scroll to position [2265, 0]
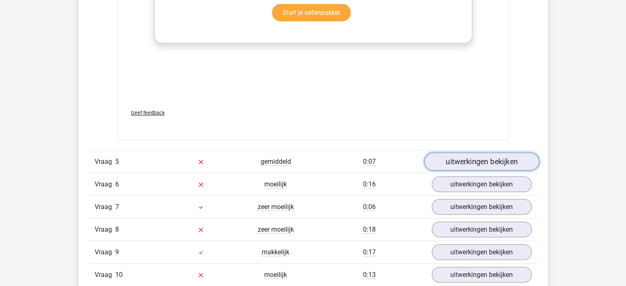
click at [452, 162] on link "uitwerkingen bekijken" at bounding box center [481, 162] width 115 height 18
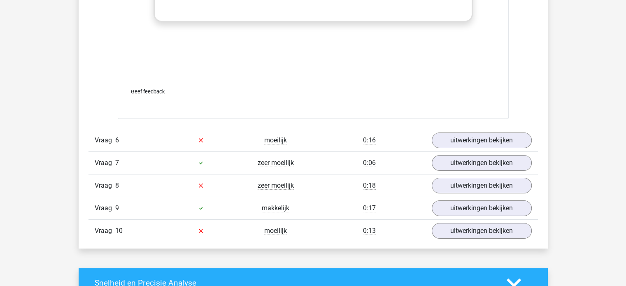
scroll to position [2873, 0]
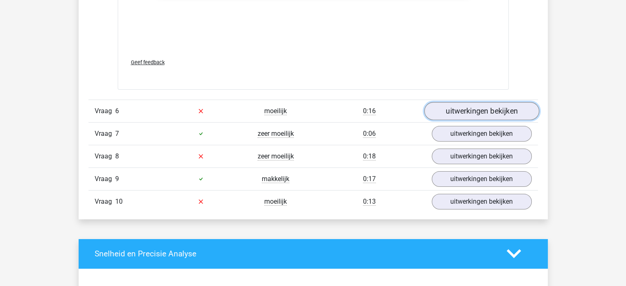
click at [464, 112] on link "uitwerkingen bekijken" at bounding box center [481, 111] width 115 height 18
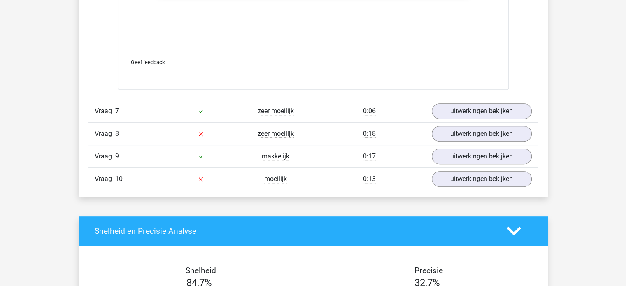
scroll to position [3433, 0]
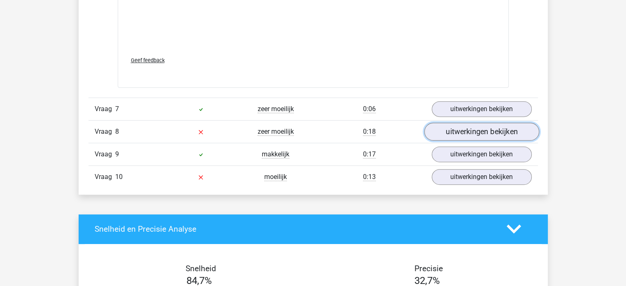
click at [455, 123] on link "uitwerkingen bekijken" at bounding box center [481, 132] width 115 height 18
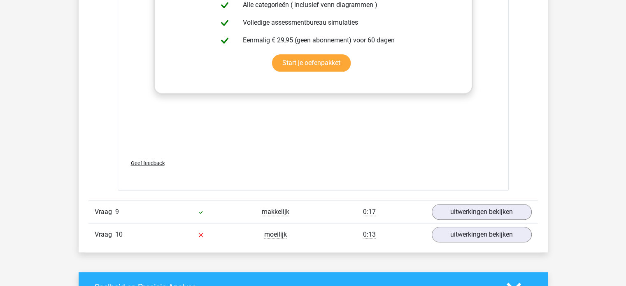
scroll to position [4002, 0]
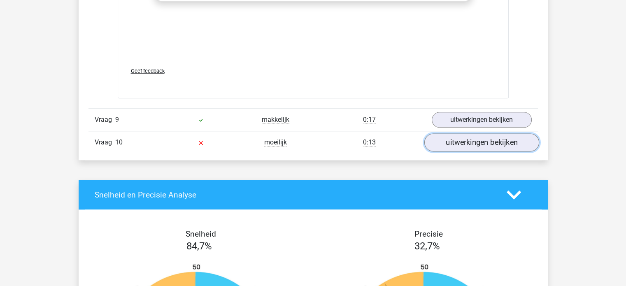
click at [466, 134] on link "uitwerkingen bekijken" at bounding box center [481, 142] width 115 height 18
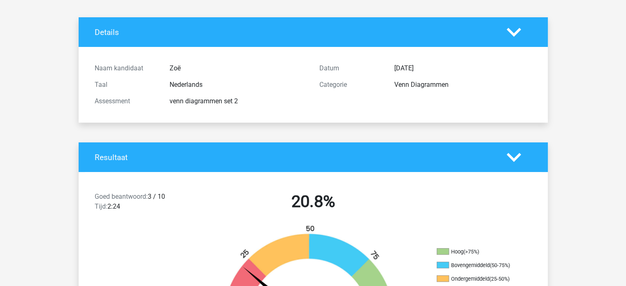
scroll to position [28, 0]
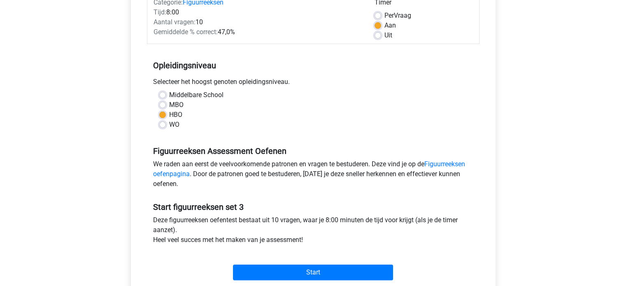
scroll to position [132, 0]
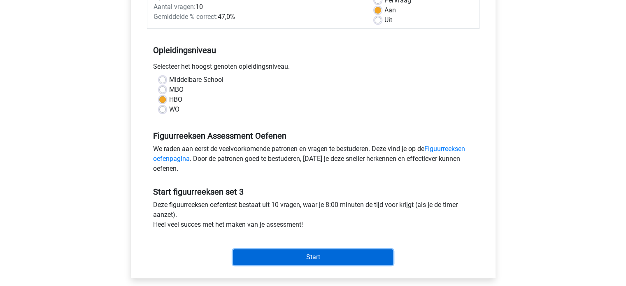
click at [263, 255] on input "Start" at bounding box center [313, 257] width 160 height 16
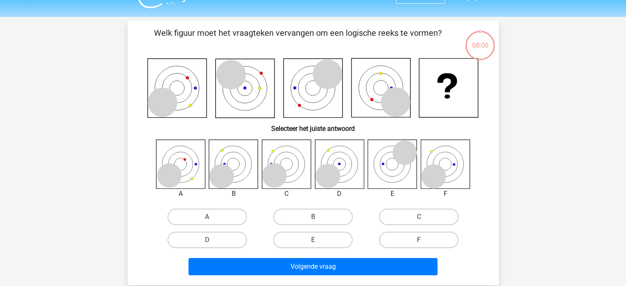
scroll to position [18, 0]
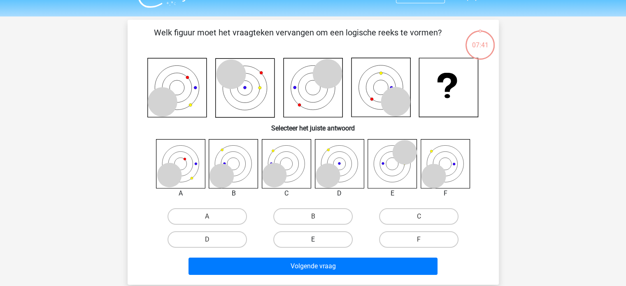
click at [326, 242] on label "E" at bounding box center [312, 239] width 79 height 16
click at [318, 242] on input "E" at bounding box center [315, 241] width 5 height 5
radio input "true"
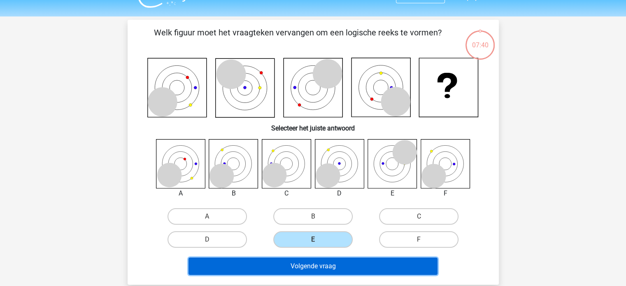
click at [323, 263] on button "Volgende vraag" at bounding box center [312, 266] width 249 height 17
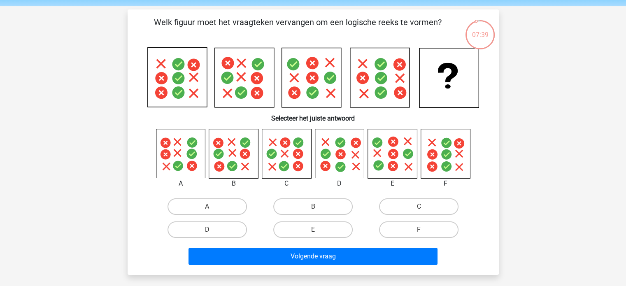
scroll to position [28, 0]
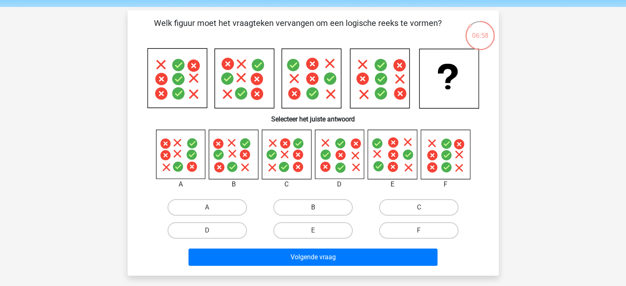
click at [305, 207] on label "B" at bounding box center [312, 207] width 79 height 16
click at [313, 207] on input "B" at bounding box center [315, 209] width 5 height 5
radio input "true"
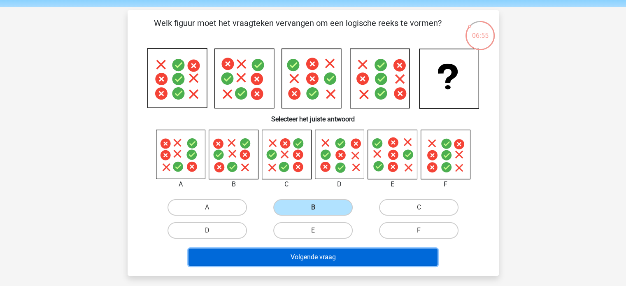
click at [321, 258] on button "Volgende vraag" at bounding box center [312, 257] width 249 height 17
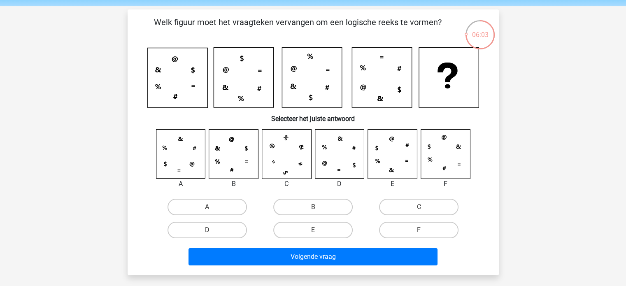
scroll to position [28, 0]
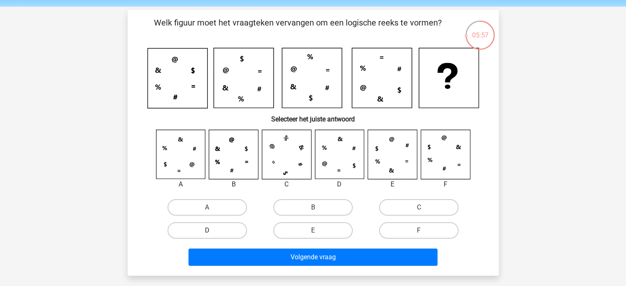
click at [218, 223] on label "D" at bounding box center [206, 230] width 79 height 16
click at [212, 230] on input "D" at bounding box center [209, 232] width 5 height 5
radio input "true"
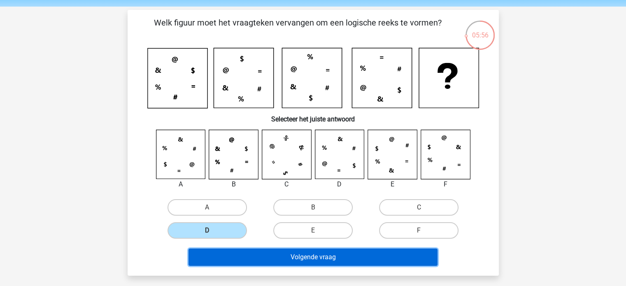
click at [275, 256] on button "Volgende vraag" at bounding box center [312, 257] width 249 height 17
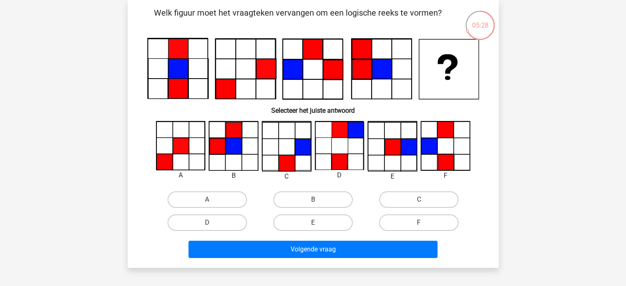
scroll to position [30, 0]
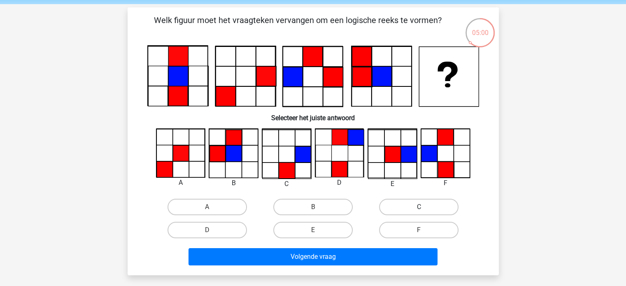
click at [396, 208] on label "C" at bounding box center [418, 207] width 79 height 16
click at [419, 208] on input "C" at bounding box center [421, 209] width 5 height 5
radio input "true"
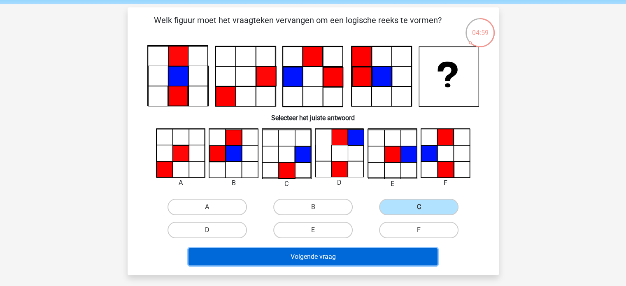
click at [375, 252] on button "Volgende vraag" at bounding box center [312, 256] width 249 height 17
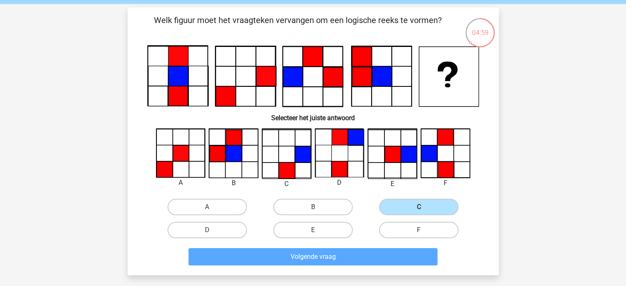
scroll to position [38, 0]
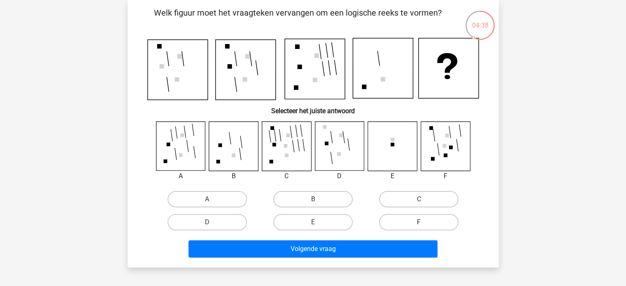
click at [410, 218] on label "F" at bounding box center [418, 222] width 79 height 16
click at [419, 222] on input "F" at bounding box center [421, 224] width 5 height 5
radio input "true"
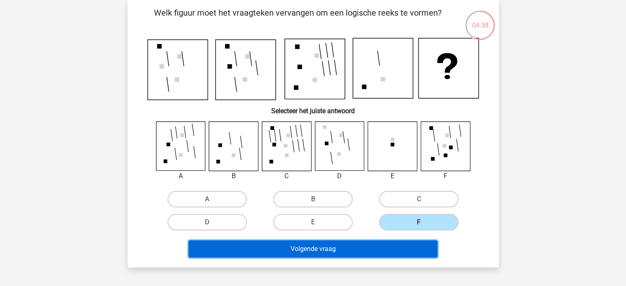
click at [389, 255] on button "Volgende vraag" at bounding box center [312, 248] width 249 height 17
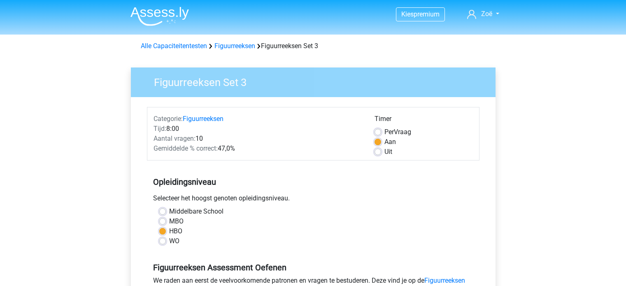
scroll to position [132, 0]
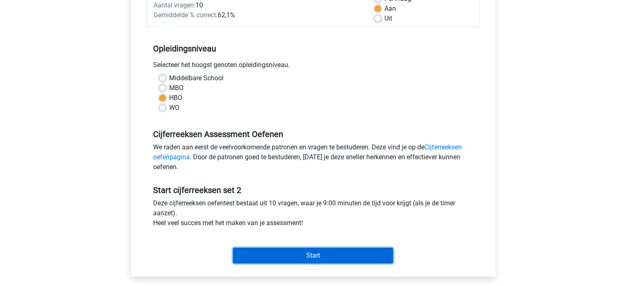
click at [249, 258] on input "Start" at bounding box center [313, 256] width 160 height 16
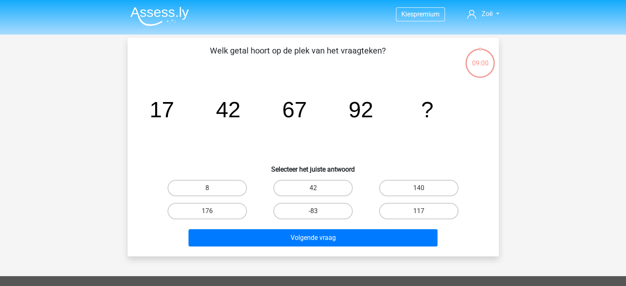
scroll to position [10, 0]
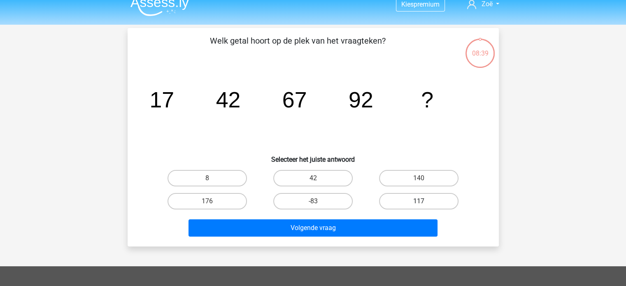
click at [408, 196] on label "117" at bounding box center [418, 201] width 79 height 16
click at [419, 201] on input "117" at bounding box center [421, 203] width 5 height 5
radio input "true"
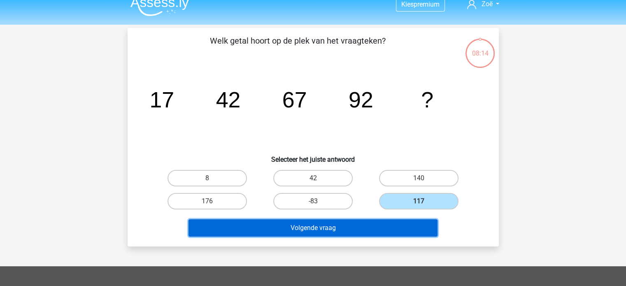
click at [399, 231] on button "Volgende vraag" at bounding box center [312, 227] width 249 height 17
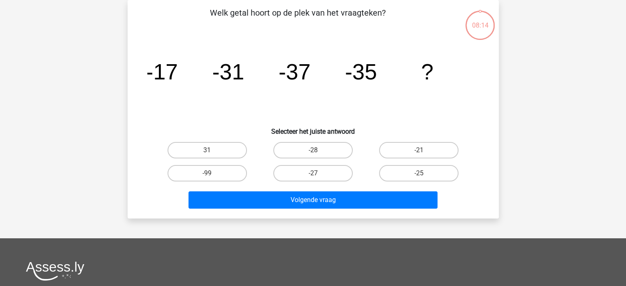
scroll to position [23, 0]
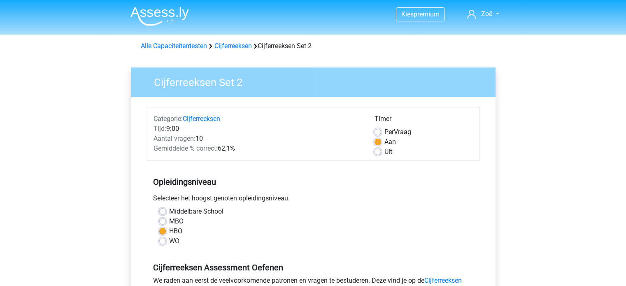
scroll to position [133, 0]
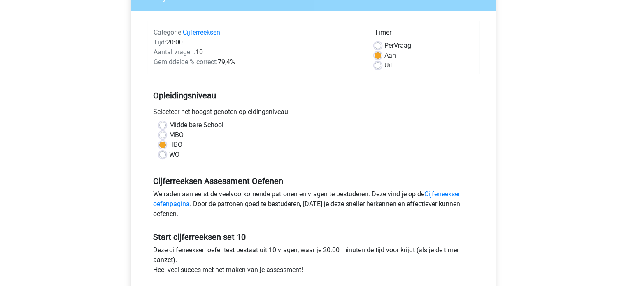
scroll to position [87, 0]
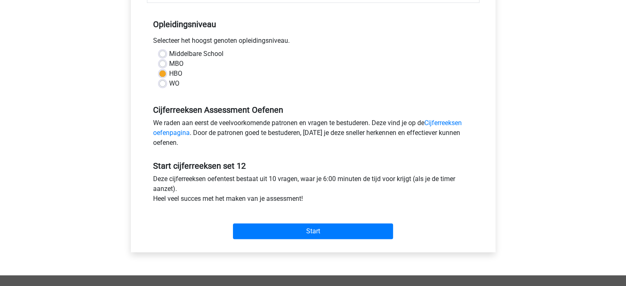
scroll to position [158, 0]
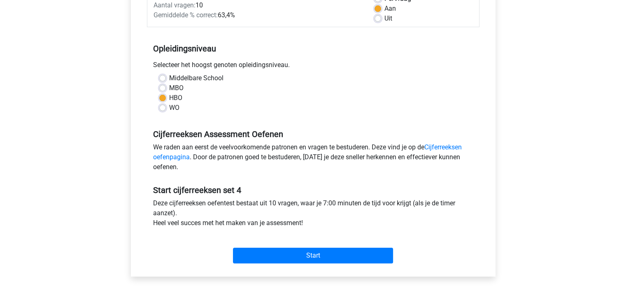
scroll to position [134, 0]
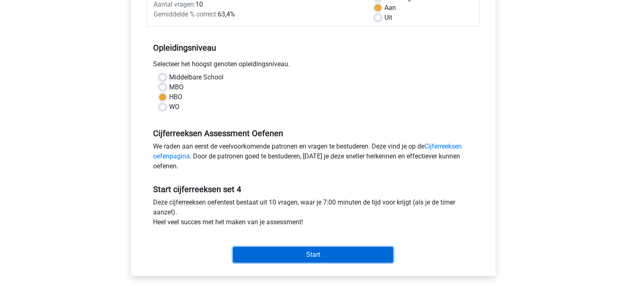
click at [293, 248] on input "Start" at bounding box center [313, 255] width 160 height 16
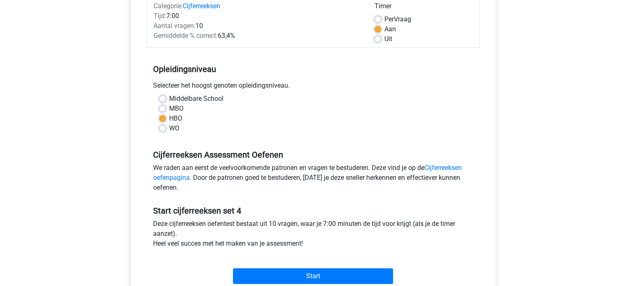
scroll to position [113, 0]
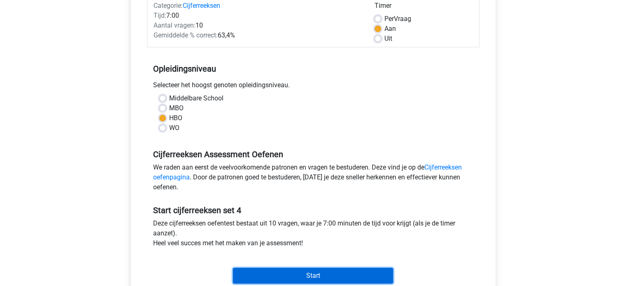
click at [326, 271] on input "Start" at bounding box center [313, 276] width 160 height 16
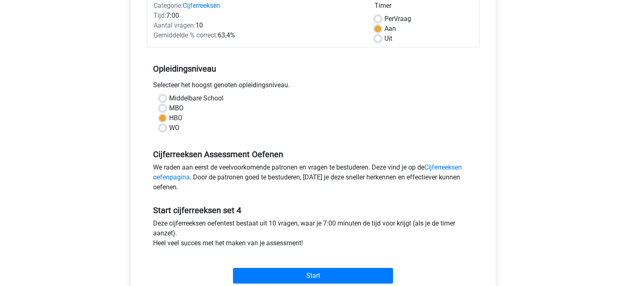
scroll to position [118, 0]
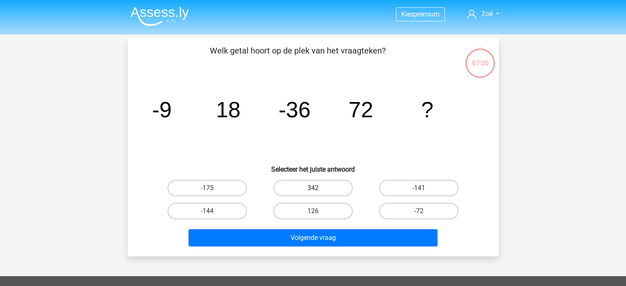
scroll to position [7, 0]
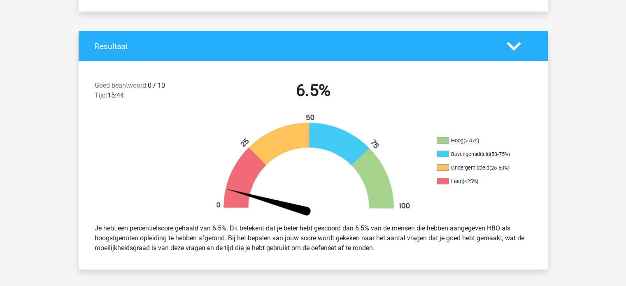
scroll to position [151, 0]
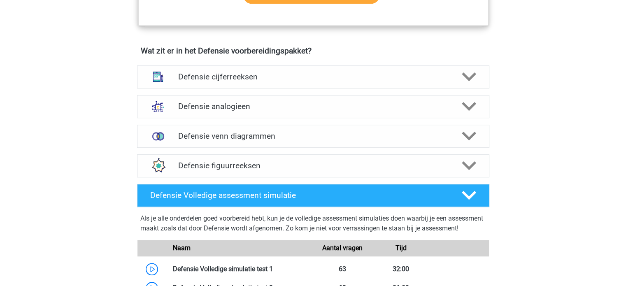
scroll to position [573, 0]
click at [217, 81] on div "Defensie cijferreeksen" at bounding box center [313, 76] width 352 height 23
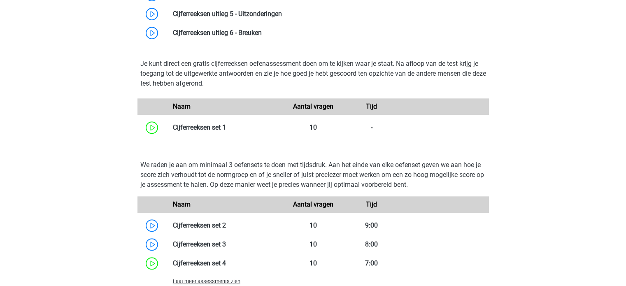
scroll to position [825, 0]
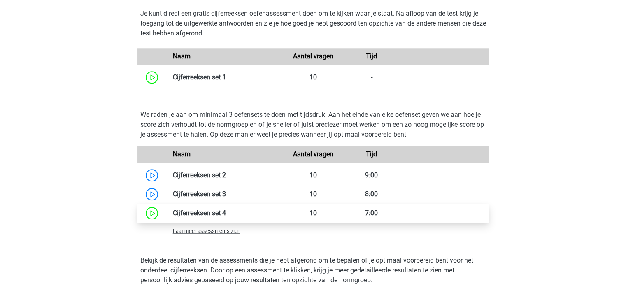
click at [226, 209] on link at bounding box center [226, 213] width 0 height 8
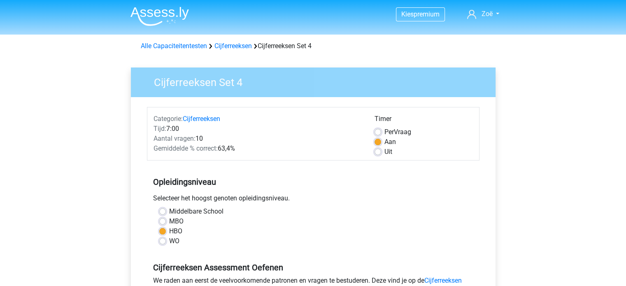
scroll to position [141, 0]
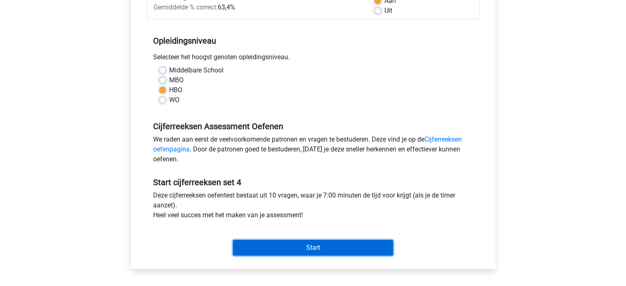
click at [267, 247] on input "Start" at bounding box center [313, 248] width 160 height 16
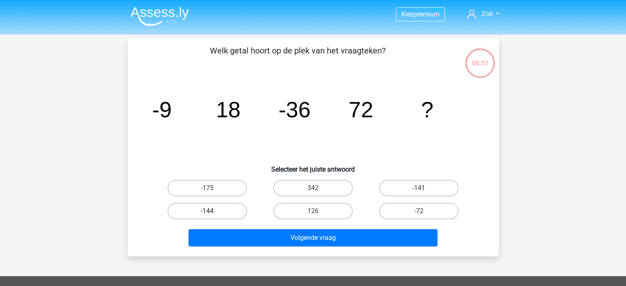
click at [222, 207] on label "-144" at bounding box center [206, 211] width 79 height 16
click at [212, 211] on input "-144" at bounding box center [209, 213] width 5 height 5
radio input "true"
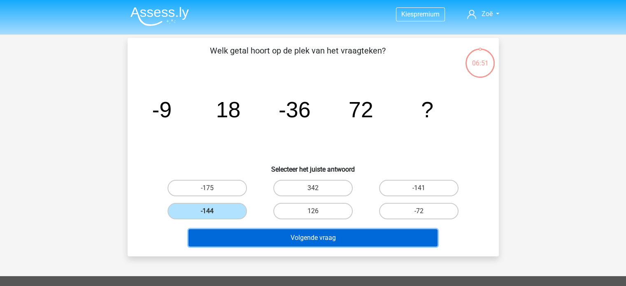
click at [255, 233] on button "Volgende vraag" at bounding box center [312, 237] width 249 height 17
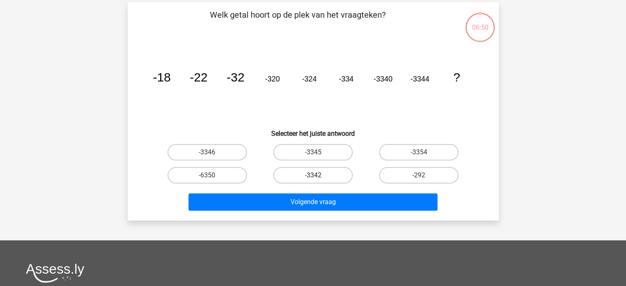
scroll to position [38, 0]
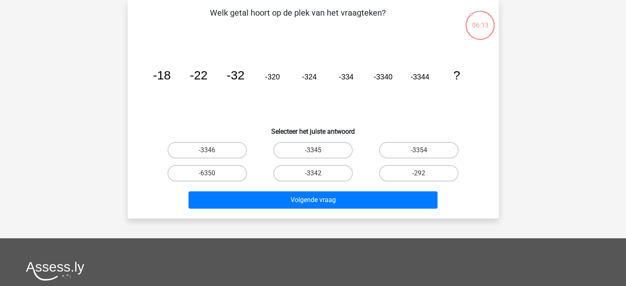
click at [202, 81] on tspan "-22" at bounding box center [199, 75] width 18 height 14
click at [428, 153] on label "-3354" at bounding box center [418, 150] width 79 height 16
click at [424, 153] on input "-3354" at bounding box center [421, 152] width 5 height 5
radio input "true"
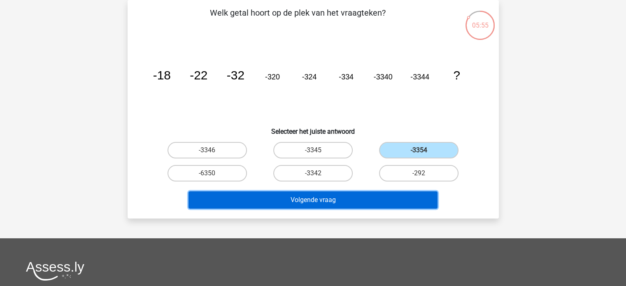
click at [372, 200] on button "Volgende vraag" at bounding box center [312, 199] width 249 height 17
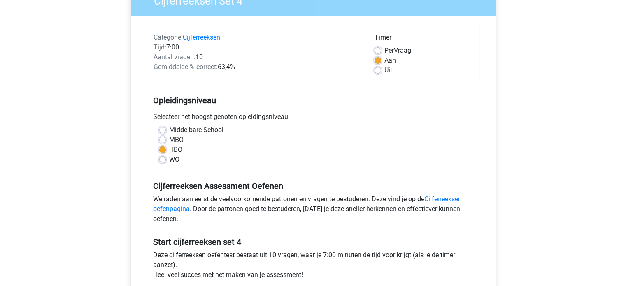
scroll to position [192, 0]
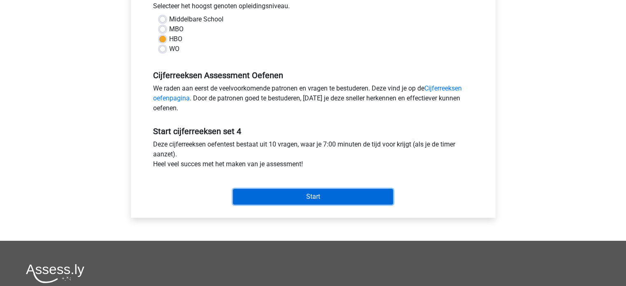
click at [281, 201] on input "Start" at bounding box center [313, 197] width 160 height 16
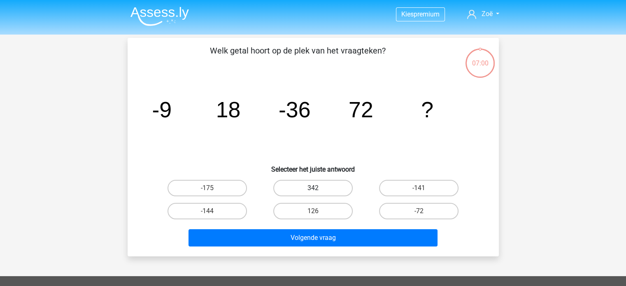
scroll to position [13, 0]
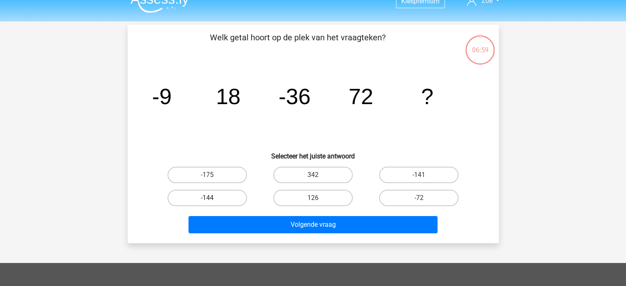
click at [201, 192] on label "-144" at bounding box center [206, 198] width 79 height 16
click at [207, 198] on input "-144" at bounding box center [209, 200] width 5 height 5
radio input "true"
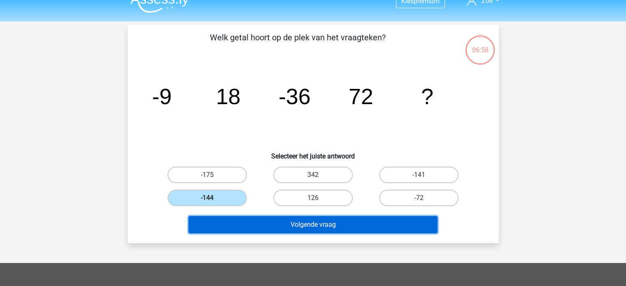
click at [253, 217] on button "Volgende vraag" at bounding box center [312, 224] width 249 height 17
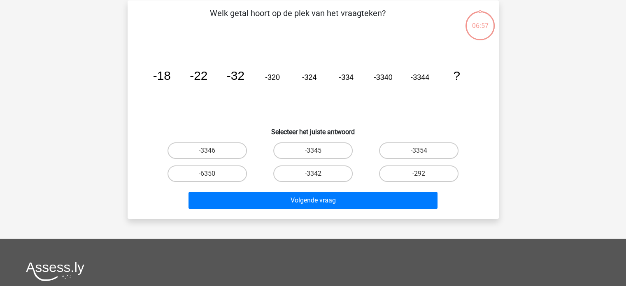
scroll to position [38, 0]
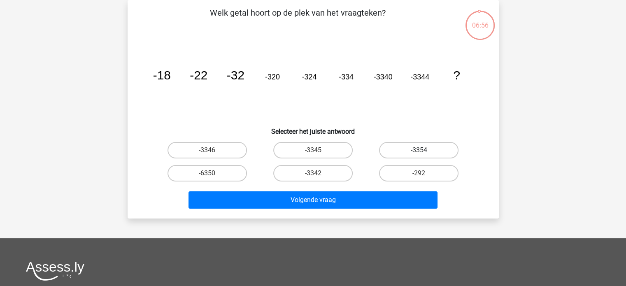
click at [409, 150] on label "-3354" at bounding box center [418, 150] width 79 height 16
click at [419, 150] on input "-3354" at bounding box center [421, 152] width 5 height 5
radio input "true"
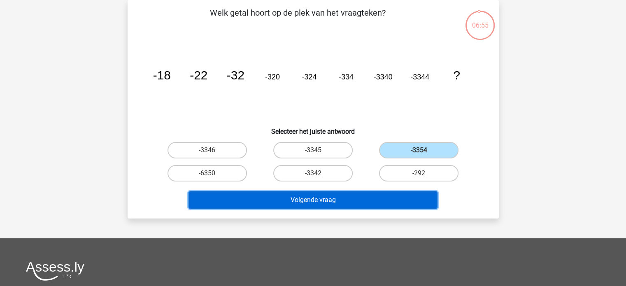
click at [386, 198] on button "Volgende vraag" at bounding box center [312, 199] width 249 height 17
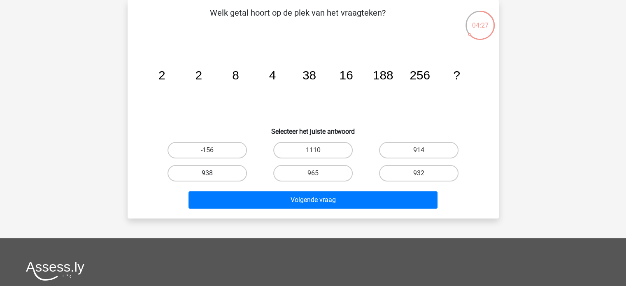
click at [234, 174] on label "938" at bounding box center [206, 173] width 79 height 16
click at [212, 174] on input "938" at bounding box center [209, 175] width 5 height 5
radio input "true"
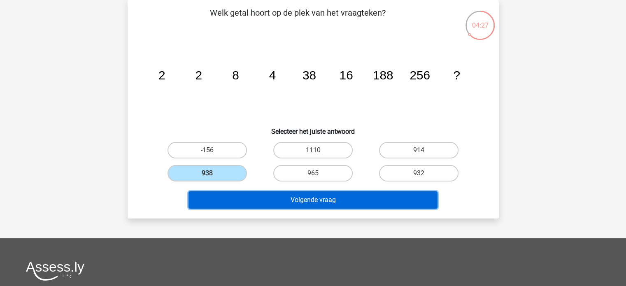
click at [258, 198] on button "Volgende vraag" at bounding box center [312, 199] width 249 height 17
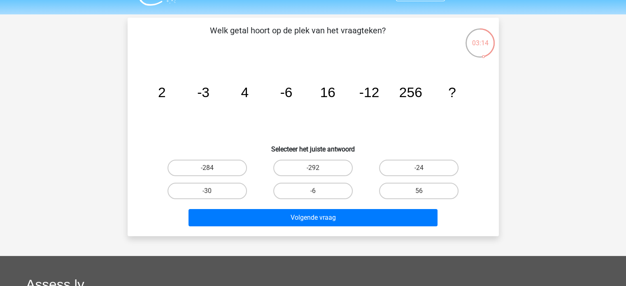
scroll to position [20, 0]
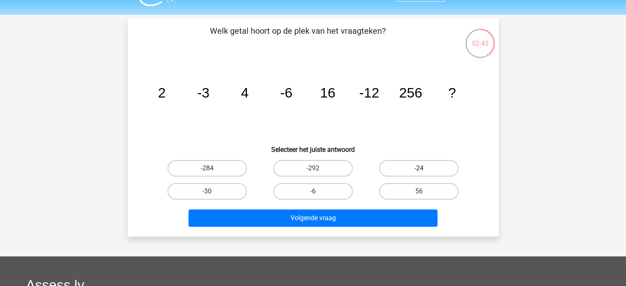
click at [390, 170] on label "-24" at bounding box center [418, 168] width 79 height 16
click at [419, 170] on input "-24" at bounding box center [421, 170] width 5 height 5
radio input "true"
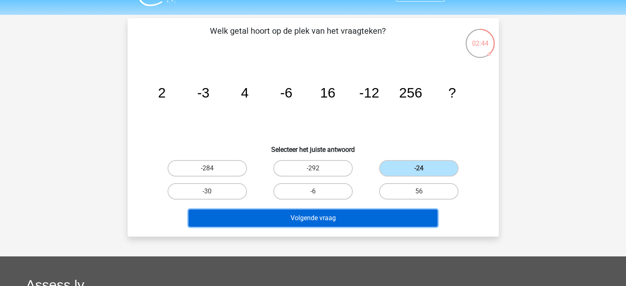
click at [360, 218] on button "Volgende vraag" at bounding box center [312, 217] width 249 height 17
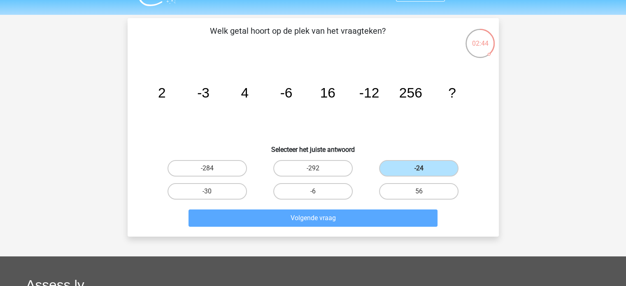
scroll to position [38, 0]
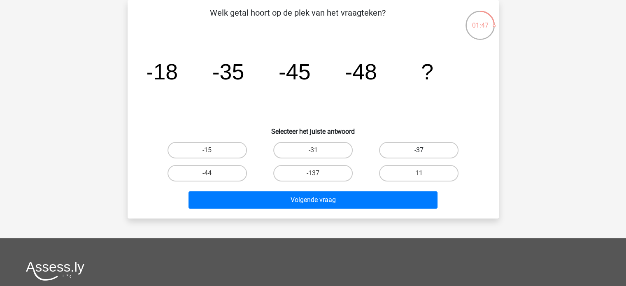
click at [418, 149] on label "-37" at bounding box center [418, 150] width 79 height 16
click at [419, 150] on input "-37" at bounding box center [421, 152] width 5 height 5
radio input "true"
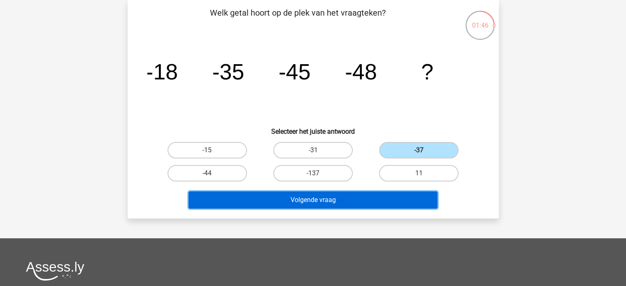
click at [349, 202] on button "Volgende vraag" at bounding box center [312, 199] width 249 height 17
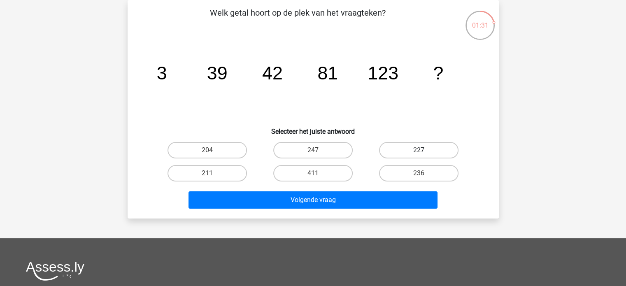
click at [405, 151] on label "227" at bounding box center [418, 150] width 79 height 16
click at [419, 151] on input "227" at bounding box center [421, 152] width 5 height 5
radio input "true"
click at [302, 153] on label "247" at bounding box center [312, 150] width 79 height 16
click at [313, 153] on input "247" at bounding box center [315, 152] width 5 height 5
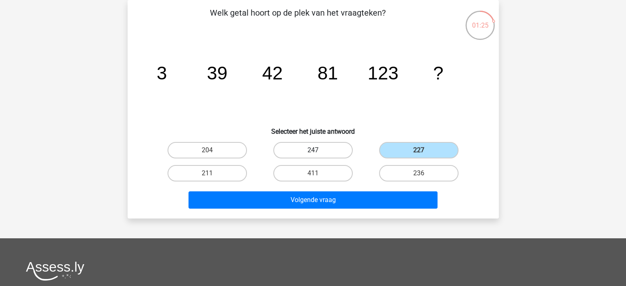
radio input "true"
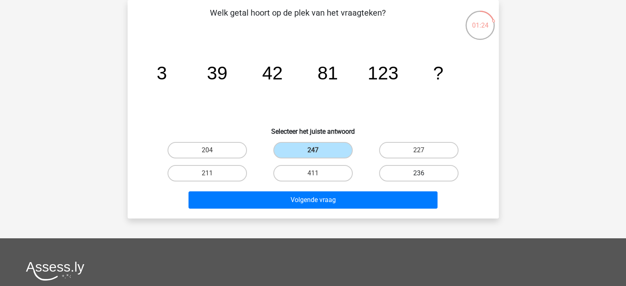
click at [392, 173] on label "236" at bounding box center [418, 173] width 79 height 16
click at [419, 173] on input "236" at bounding box center [421, 175] width 5 height 5
radio input "true"
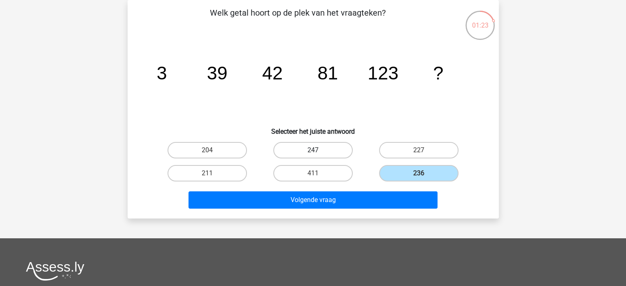
click at [291, 150] on label "247" at bounding box center [312, 150] width 79 height 16
click at [313, 150] on input "247" at bounding box center [315, 152] width 5 height 5
radio input "true"
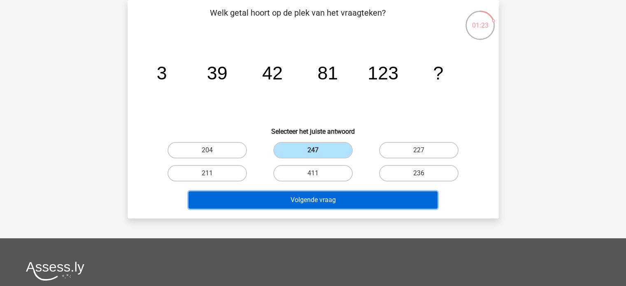
click at [278, 197] on button "Volgende vraag" at bounding box center [312, 199] width 249 height 17
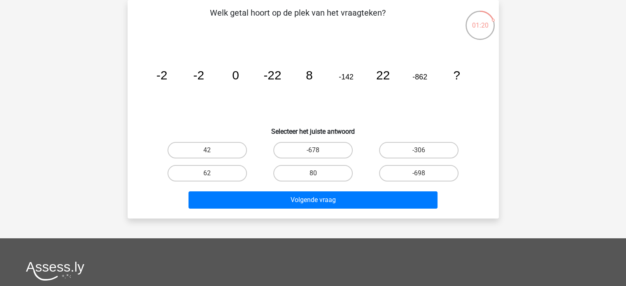
scroll to position [6, 0]
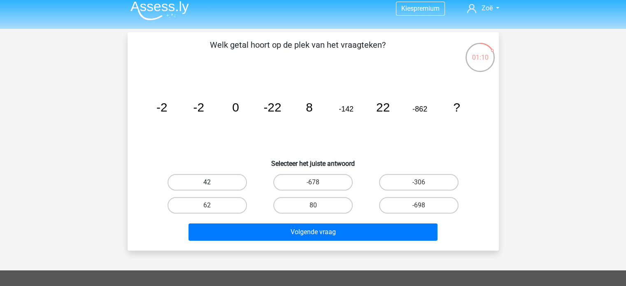
click at [214, 184] on label "42" at bounding box center [206, 182] width 79 height 16
click at [212, 184] on input "42" at bounding box center [209, 184] width 5 height 5
radio input "true"
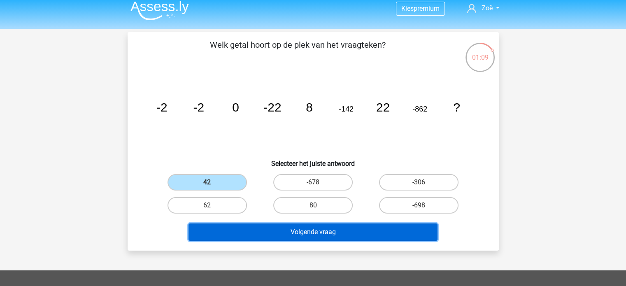
click at [236, 228] on button "Volgende vraag" at bounding box center [312, 231] width 249 height 17
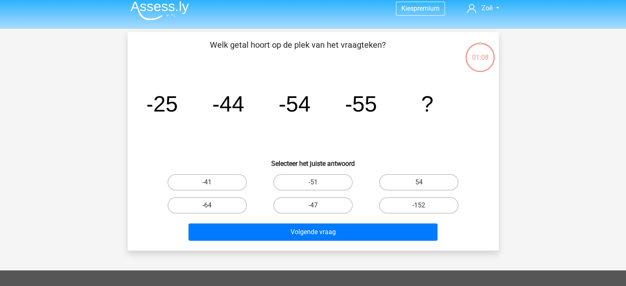
scroll to position [38, 0]
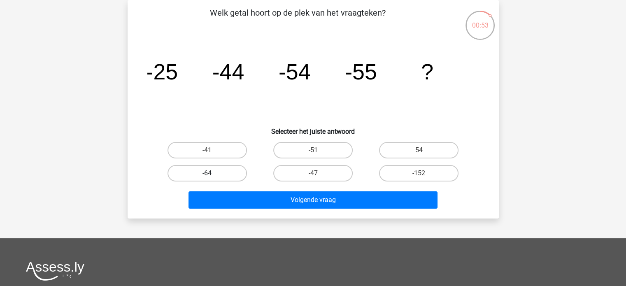
click at [229, 171] on label "-64" at bounding box center [206, 173] width 79 height 16
click at [212, 173] on input "-64" at bounding box center [209, 175] width 5 height 5
radio input "true"
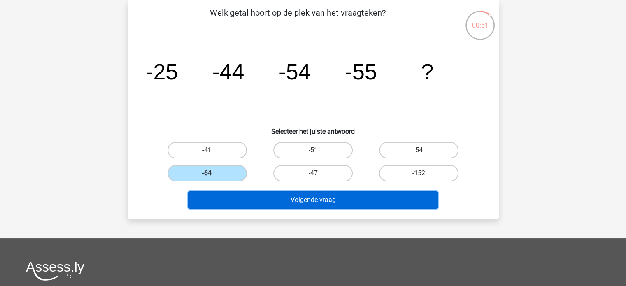
click at [306, 199] on button "Volgende vraag" at bounding box center [312, 199] width 249 height 17
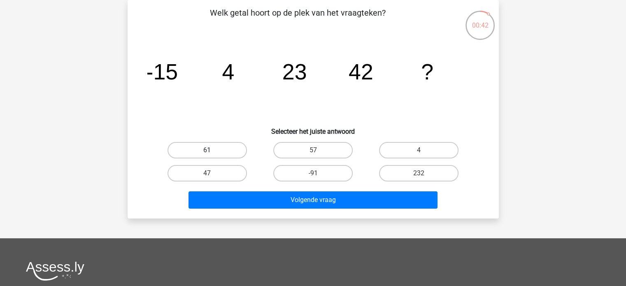
click at [230, 153] on label "61" at bounding box center [206, 150] width 79 height 16
click at [212, 153] on input "61" at bounding box center [209, 152] width 5 height 5
radio input "true"
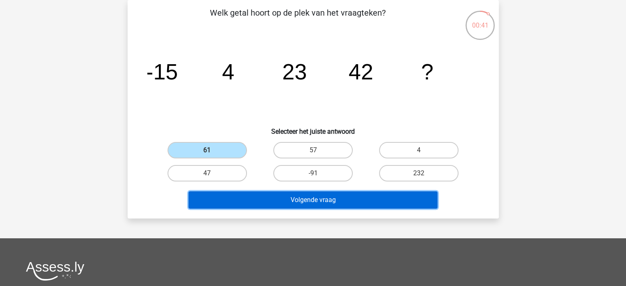
click at [243, 202] on button "Volgende vraag" at bounding box center [312, 199] width 249 height 17
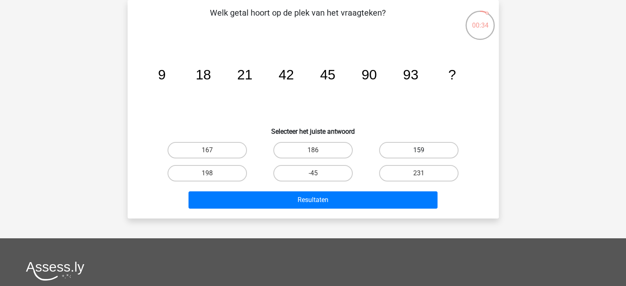
click at [416, 155] on label "159" at bounding box center [418, 150] width 79 height 16
click at [419, 155] on input "159" at bounding box center [421, 152] width 5 height 5
radio input "true"
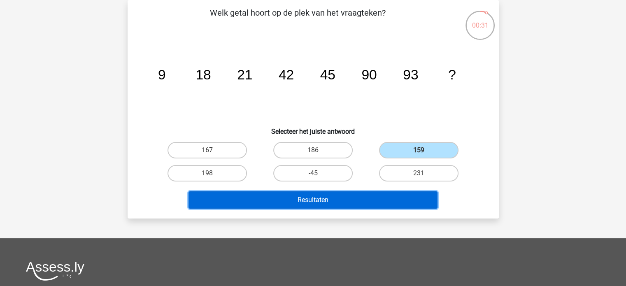
click at [372, 198] on button "Resultaten" at bounding box center [312, 199] width 249 height 17
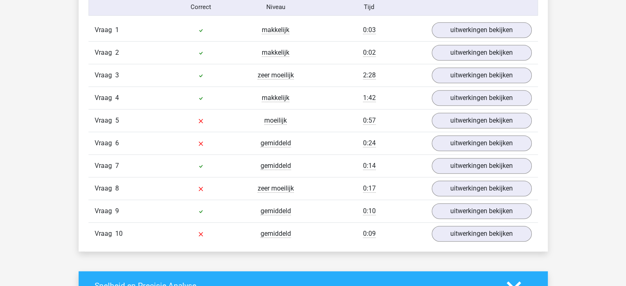
scroll to position [651, 0]
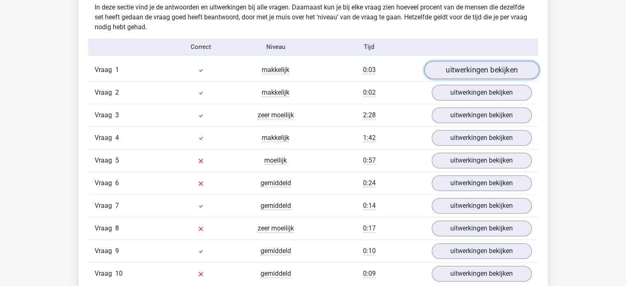
click at [464, 72] on link "uitwerkingen bekijken" at bounding box center [481, 70] width 115 height 18
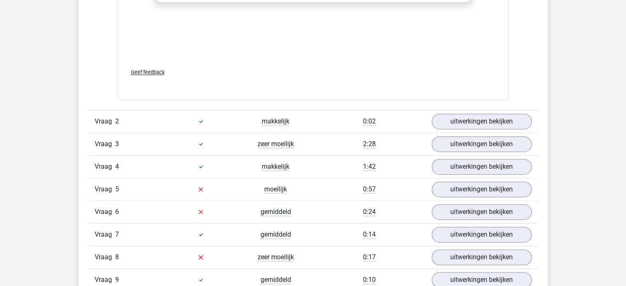
scroll to position [1131, 0]
click at [464, 120] on link "uitwerkingen bekijken" at bounding box center [481, 121] width 115 height 18
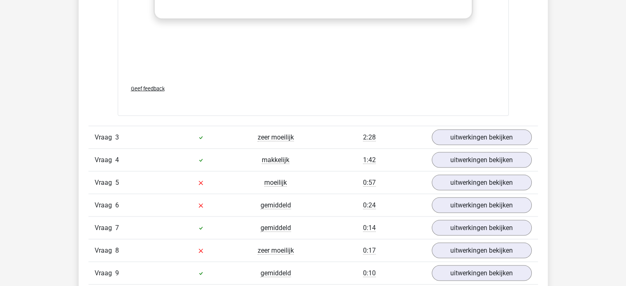
scroll to position [1646, 0]
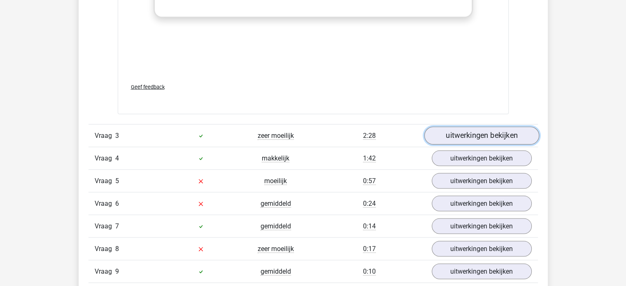
click at [465, 130] on link "uitwerkingen bekijken" at bounding box center [481, 136] width 115 height 18
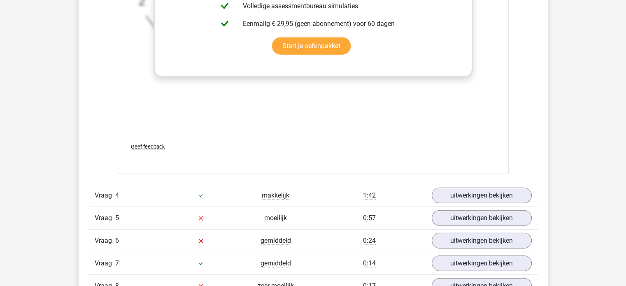
scroll to position [2123, 0]
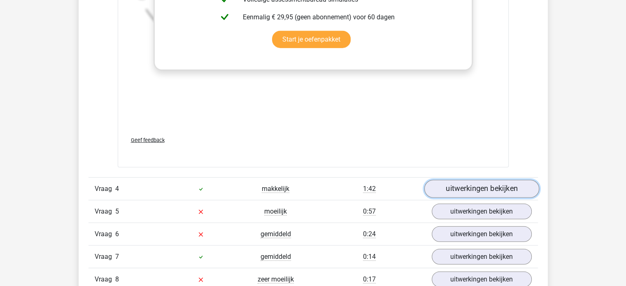
click at [456, 190] on link "uitwerkingen bekijken" at bounding box center [481, 189] width 115 height 18
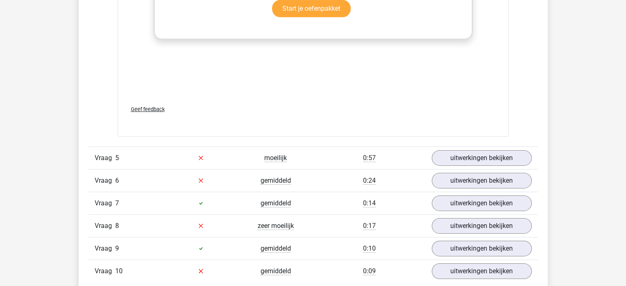
scroll to position [2707, 0]
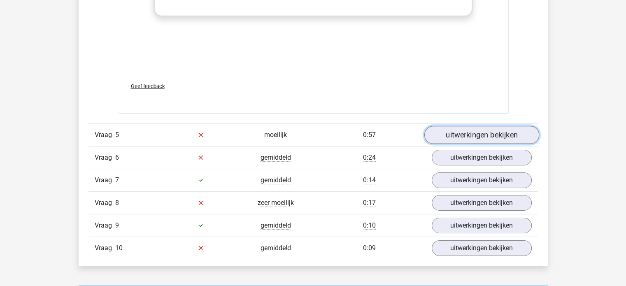
click at [464, 137] on link "uitwerkingen bekijken" at bounding box center [481, 135] width 115 height 18
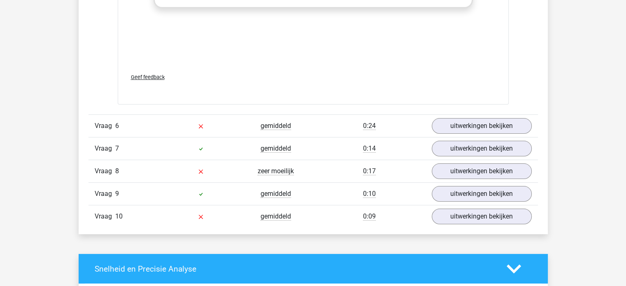
scroll to position [3286, 0]
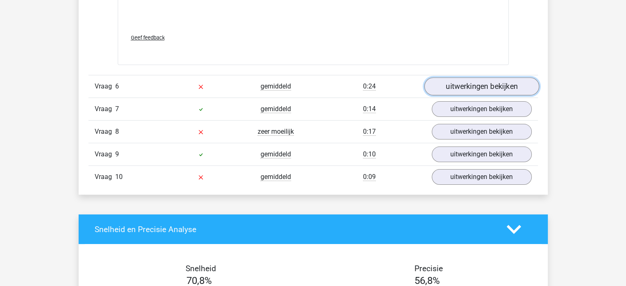
click at [455, 79] on link "uitwerkingen bekijken" at bounding box center [481, 87] width 115 height 18
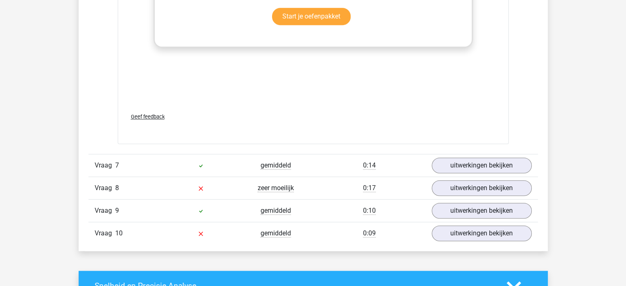
scroll to position [3739, 0]
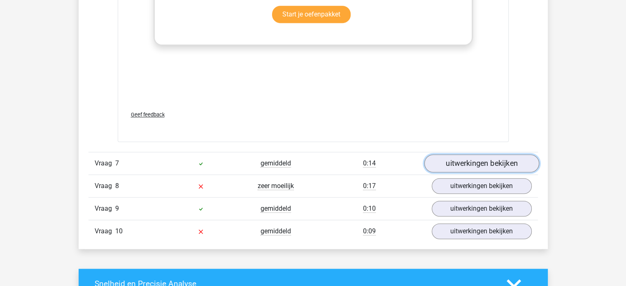
click at [457, 156] on link "uitwerkingen bekijken" at bounding box center [481, 163] width 115 height 18
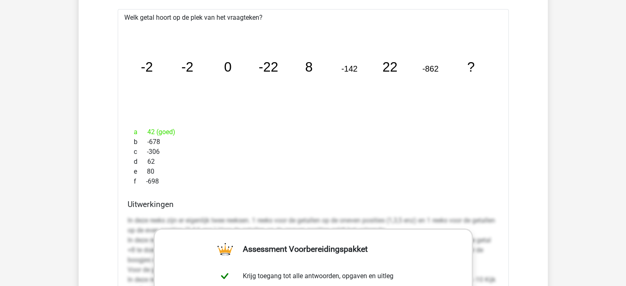
scroll to position [3914, 0]
click at [178, 70] on icon "image/svg+xml -2 -2 0 -22 8 -142 22 -862 ?" at bounding box center [313, 72] width 365 height 91
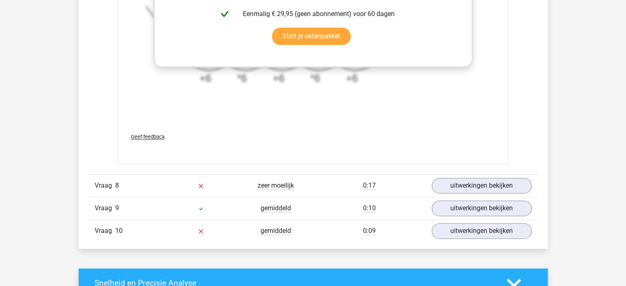
scroll to position [4254, 0]
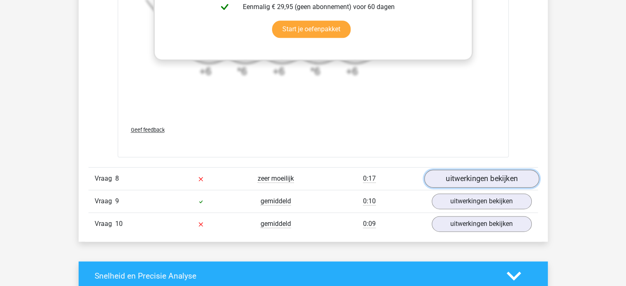
click at [438, 170] on link "uitwerkingen bekijken" at bounding box center [481, 179] width 115 height 18
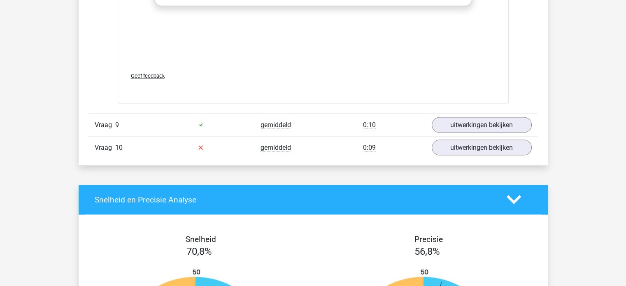
scroll to position [4861, 0]
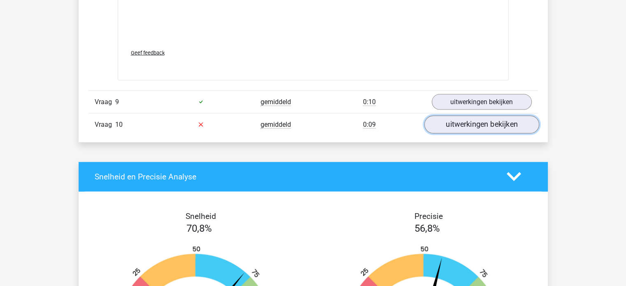
click at [458, 117] on link "uitwerkingen bekijken" at bounding box center [481, 125] width 115 height 18
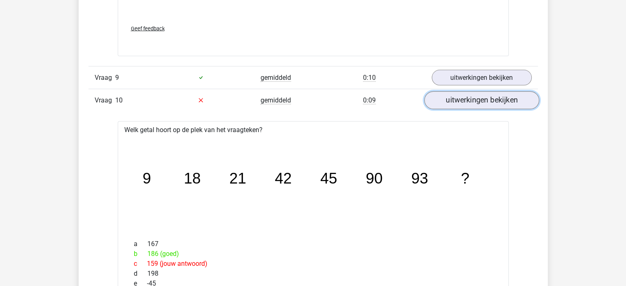
scroll to position [4886, 0]
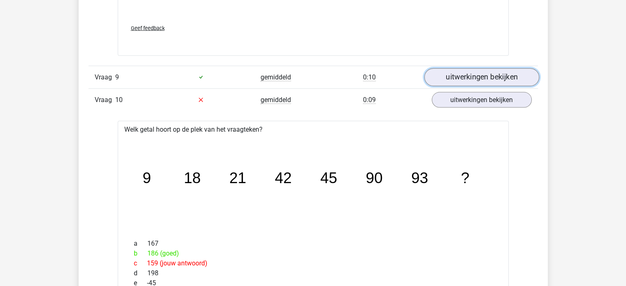
click at [471, 77] on link "uitwerkingen bekijken" at bounding box center [481, 77] width 115 height 18
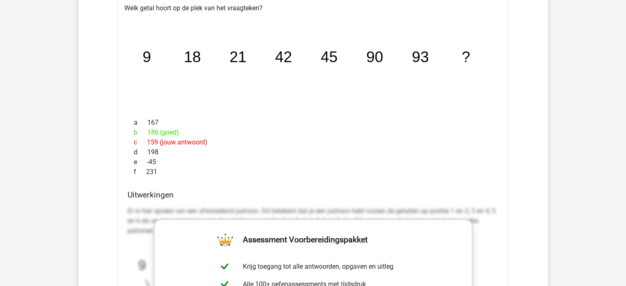
scroll to position [5514, 0]
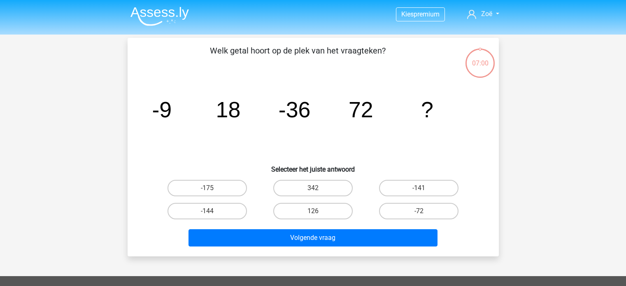
scroll to position [38, 0]
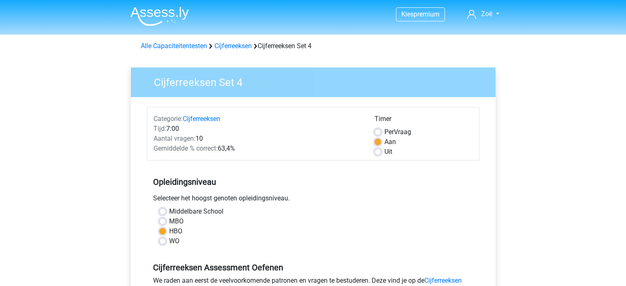
scroll to position [192, 0]
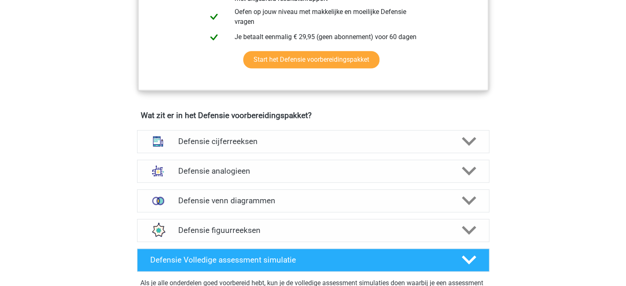
scroll to position [508, 0]
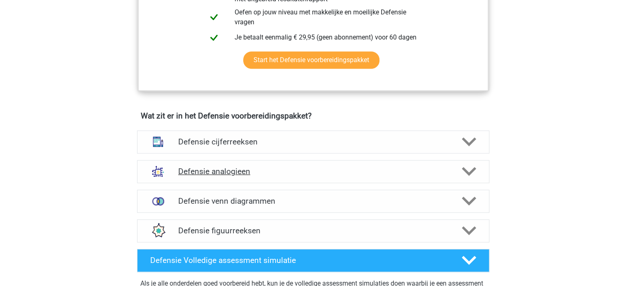
click at [188, 168] on h4 "Defensie analogieen" at bounding box center [312, 171] width 269 height 9
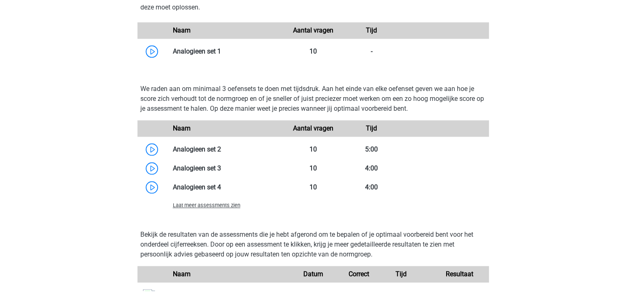
scroll to position [966, 0]
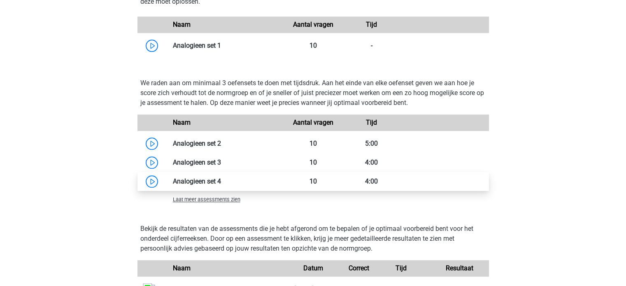
click at [221, 180] on link at bounding box center [221, 181] width 0 height 8
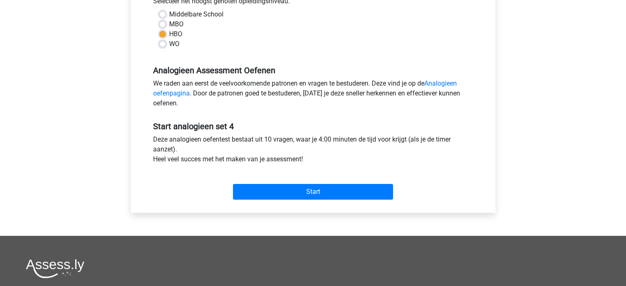
scroll to position [197, 0]
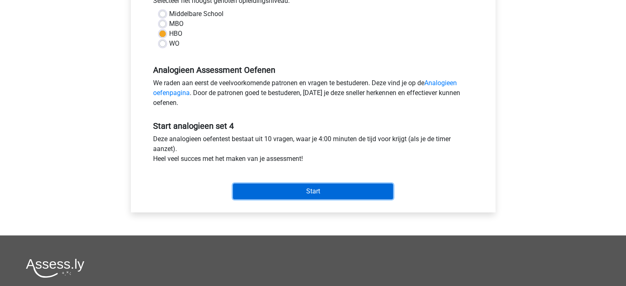
click at [247, 193] on input "Start" at bounding box center [313, 192] width 160 height 16
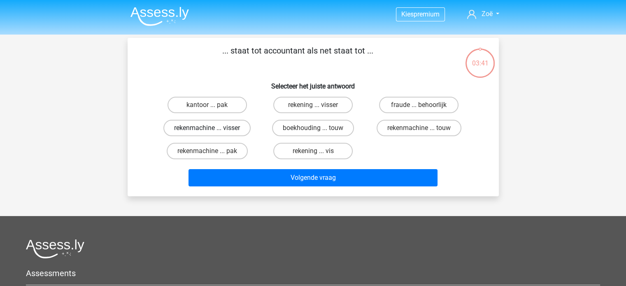
click at [215, 129] on label "rekenmachine ... visser" at bounding box center [206, 128] width 87 height 16
click at [212, 129] on input "rekenmachine ... visser" at bounding box center [209, 130] width 5 height 5
radio input "true"
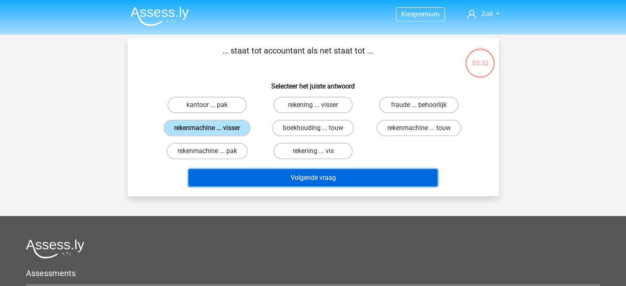
click at [293, 175] on button "Volgende vraag" at bounding box center [312, 177] width 249 height 17
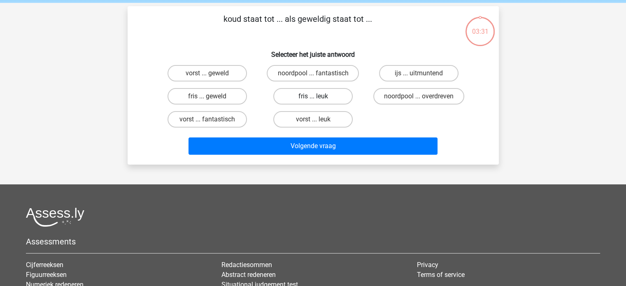
scroll to position [31, 0]
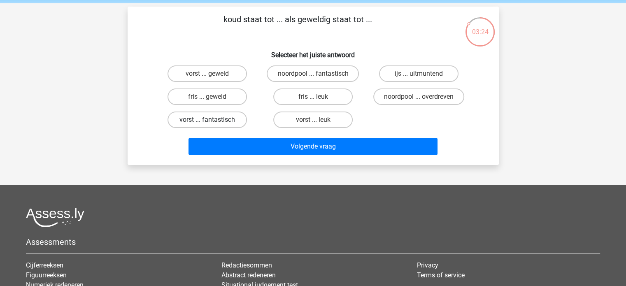
click at [221, 119] on label "vorst ... fantastisch" at bounding box center [206, 120] width 79 height 16
click at [212, 120] on input "vorst ... fantastisch" at bounding box center [209, 122] width 5 height 5
radio input "true"
click at [314, 120] on input "vorst ... leuk" at bounding box center [315, 122] width 5 height 5
radio input "true"
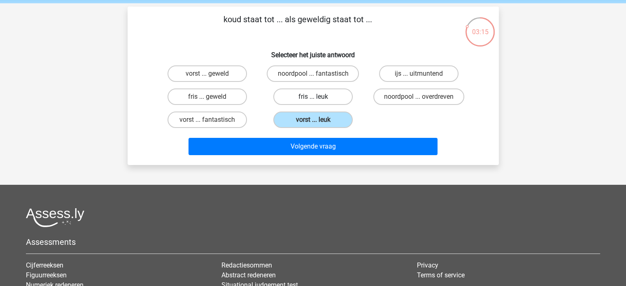
click at [321, 97] on label "fris ... leuk" at bounding box center [312, 96] width 79 height 16
click at [318, 97] on input "fris ... leuk" at bounding box center [315, 99] width 5 height 5
radio input "true"
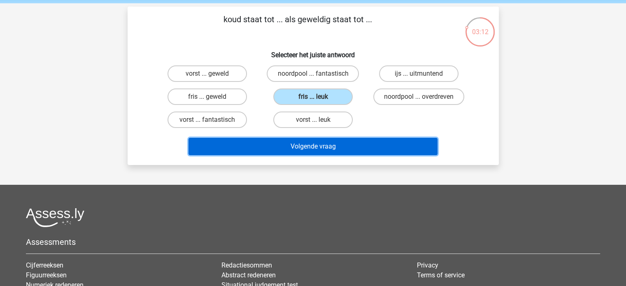
click at [347, 151] on button "Volgende vraag" at bounding box center [312, 146] width 249 height 17
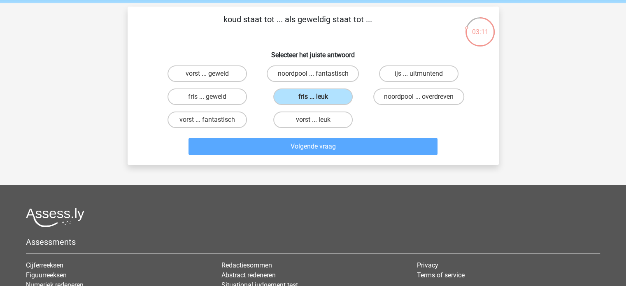
scroll to position [38, 0]
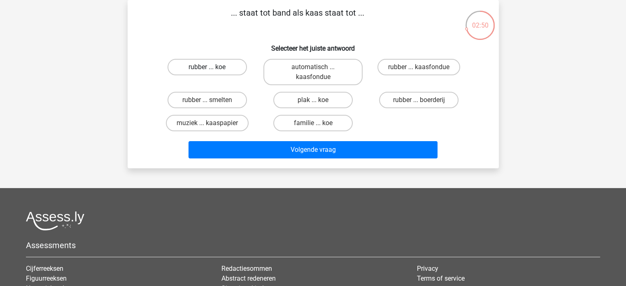
click at [230, 70] on label "rubber ... koe" at bounding box center [206, 67] width 79 height 16
click at [212, 70] on input "rubber ... koe" at bounding box center [209, 69] width 5 height 5
radio input "true"
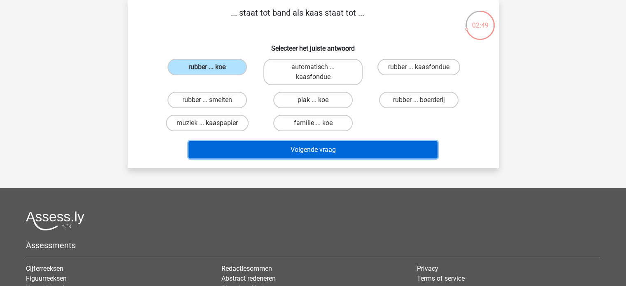
click at [272, 144] on button "Volgende vraag" at bounding box center [312, 149] width 249 height 17
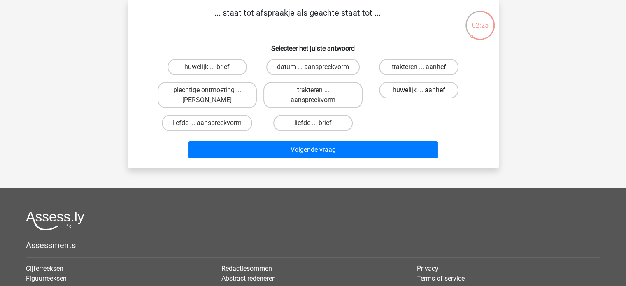
click at [415, 92] on label "huwelijk ... aanhef" at bounding box center [418, 90] width 79 height 16
click at [419, 92] on input "huwelijk ... aanhef" at bounding box center [421, 92] width 5 height 5
radio input "true"
click at [341, 65] on label "datum ... aanspreekvorm" at bounding box center [312, 67] width 93 height 16
click at [318, 67] on input "datum ... aanspreekvorm" at bounding box center [315, 69] width 5 height 5
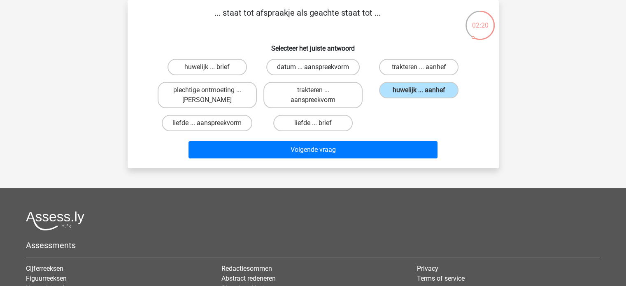
radio input "true"
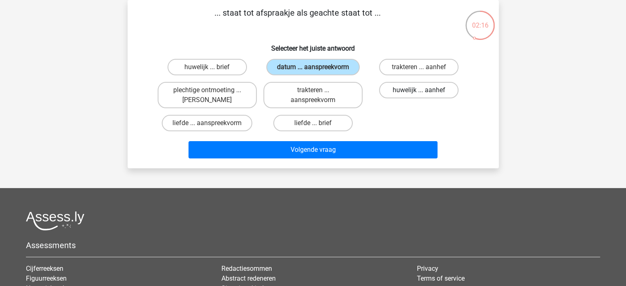
click at [413, 92] on label "huwelijk ... aanhef" at bounding box center [418, 90] width 79 height 16
click at [419, 92] on input "huwelijk ... aanhef" at bounding box center [421, 92] width 5 height 5
radio input "true"
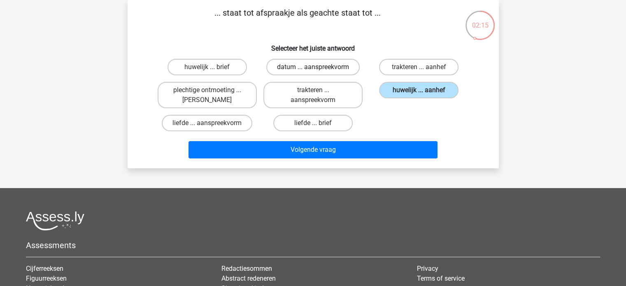
click at [332, 69] on label "datum ... aanspreekvorm" at bounding box center [312, 67] width 93 height 16
click at [318, 69] on input "datum ... aanspreekvorm" at bounding box center [315, 69] width 5 height 5
radio input "true"
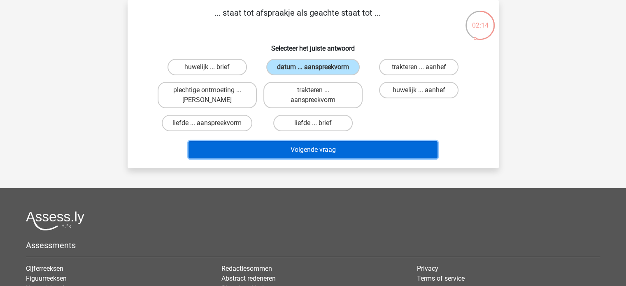
click at [327, 141] on button "Volgende vraag" at bounding box center [312, 149] width 249 height 17
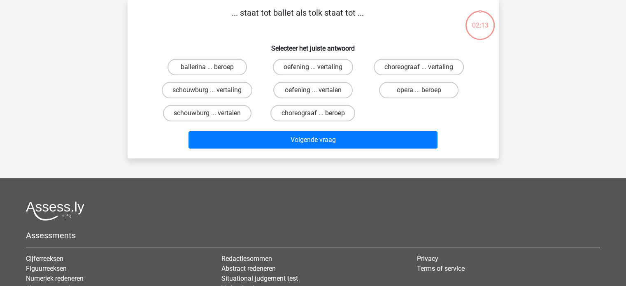
scroll to position [26, 0]
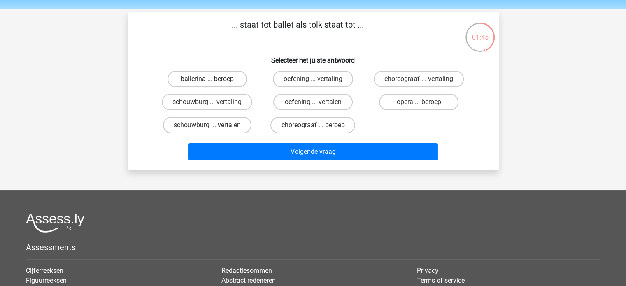
click at [230, 82] on label "ballerina ... beroep" at bounding box center [206, 79] width 79 height 16
click at [212, 82] on input "ballerina ... beroep" at bounding box center [209, 81] width 5 height 5
radio input "true"
click at [393, 77] on label "choreograaf ... vertaling" at bounding box center [419, 79] width 90 height 16
click at [419, 79] on input "choreograaf ... vertaling" at bounding box center [421, 81] width 5 height 5
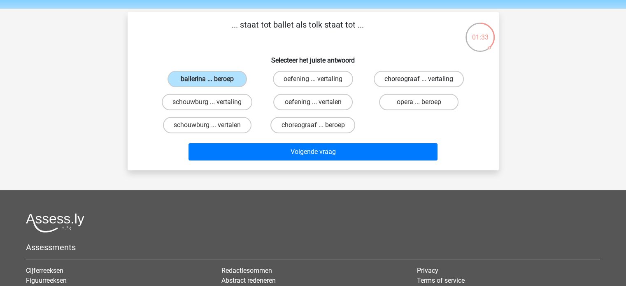
radio input "true"
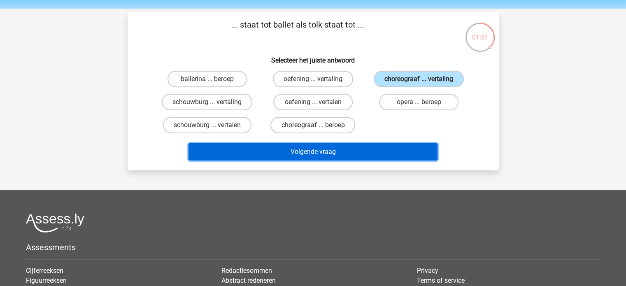
click at [341, 147] on button "Volgende vraag" at bounding box center [312, 151] width 249 height 17
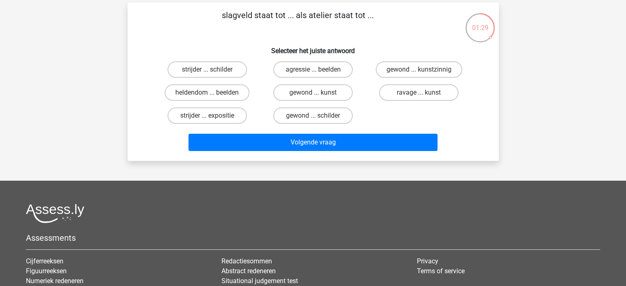
scroll to position [35, 0]
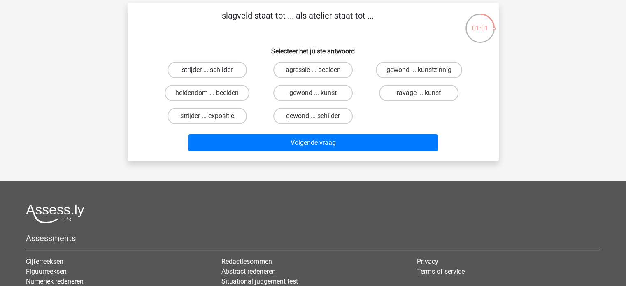
click at [225, 72] on label "strijder ... schilder" at bounding box center [206, 70] width 79 height 16
click at [212, 72] on input "strijder ... schilder" at bounding box center [209, 72] width 5 height 5
radio input "true"
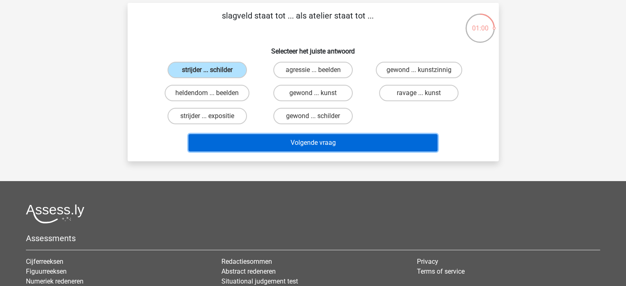
click at [263, 139] on button "Volgende vraag" at bounding box center [312, 142] width 249 height 17
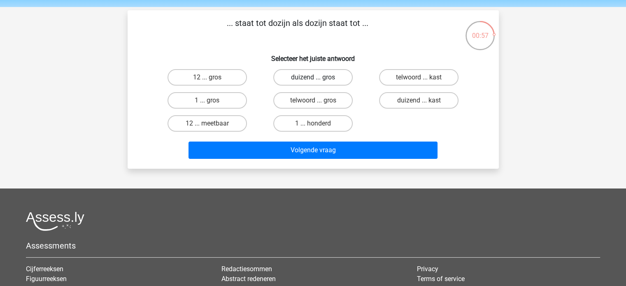
scroll to position [28, 0]
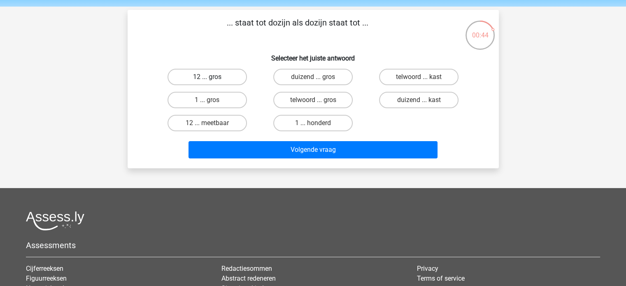
click at [221, 80] on label "12 ... gros" at bounding box center [206, 77] width 79 height 16
click at [212, 80] on input "12 ... gros" at bounding box center [209, 79] width 5 height 5
radio input "true"
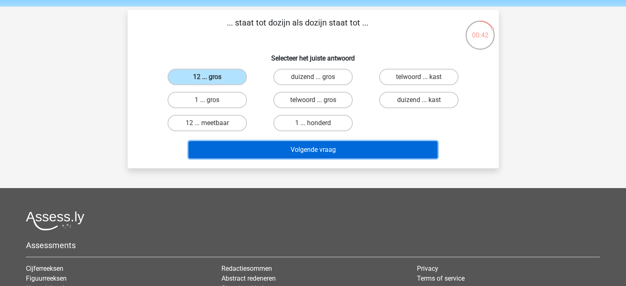
click at [258, 150] on button "Volgende vraag" at bounding box center [312, 149] width 249 height 17
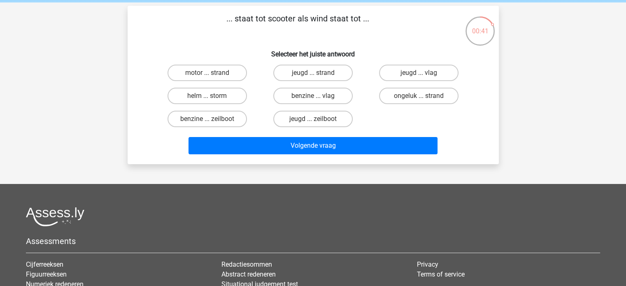
scroll to position [32, 0]
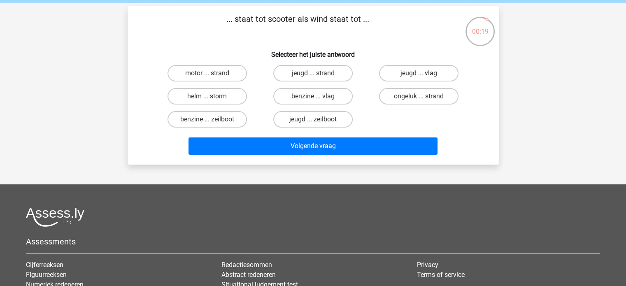
click at [402, 70] on label "jeugd ... vlag" at bounding box center [418, 73] width 79 height 16
click at [419, 73] on input "jeugd ... vlag" at bounding box center [421, 75] width 5 height 5
radio input "true"
click at [328, 94] on label "benzine ... vlag" at bounding box center [312, 96] width 79 height 16
click at [318, 96] on input "benzine ... vlag" at bounding box center [315, 98] width 5 height 5
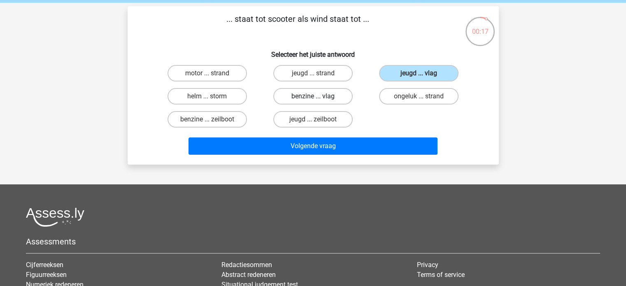
radio input "true"
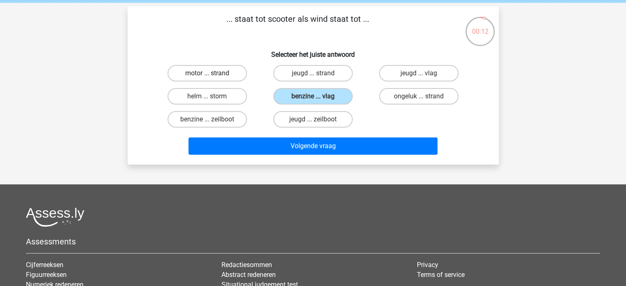
click at [222, 73] on label "motor ... strand" at bounding box center [206, 73] width 79 height 16
click at [212, 73] on input "motor ... strand" at bounding box center [209, 75] width 5 height 5
radio input "true"
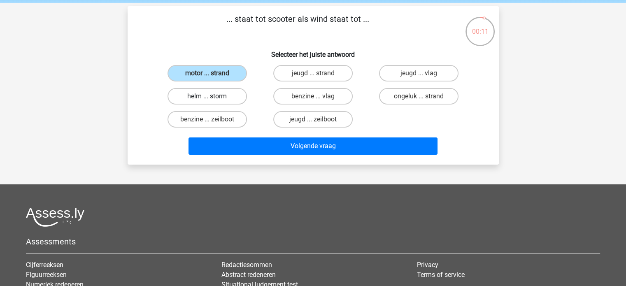
click at [235, 97] on label "helm ... storm" at bounding box center [206, 96] width 79 height 16
click at [212, 97] on input "helm ... storm" at bounding box center [209, 98] width 5 height 5
radio input "true"
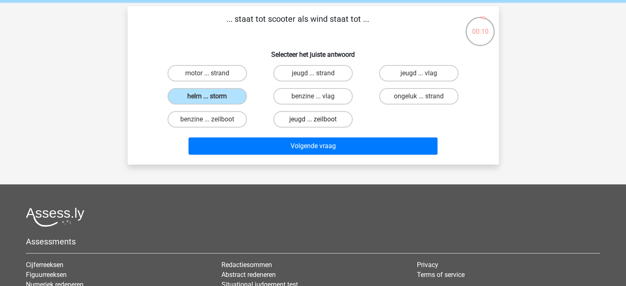
click at [300, 114] on label "jeugd ... zeilboot" at bounding box center [312, 119] width 79 height 16
click at [313, 119] on input "jeugd ... zeilboot" at bounding box center [315, 121] width 5 height 5
radio input "true"
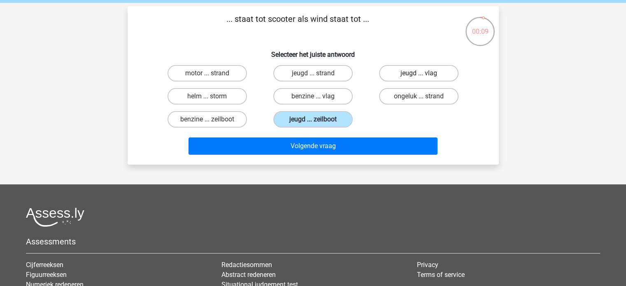
click at [414, 69] on label "jeugd ... vlag" at bounding box center [418, 73] width 79 height 16
click at [419, 73] on input "jeugd ... vlag" at bounding box center [421, 75] width 5 height 5
radio input "true"
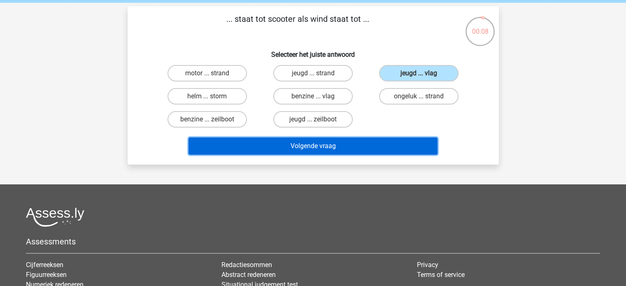
click at [354, 148] on button "Volgende vraag" at bounding box center [312, 145] width 249 height 17
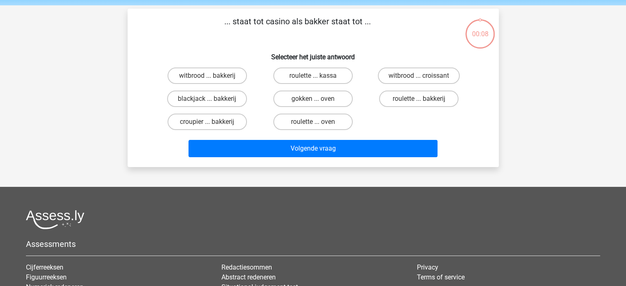
scroll to position [29, 0]
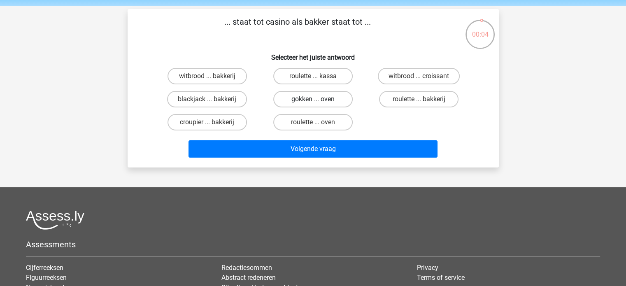
click at [330, 102] on label "gokken ... oven" at bounding box center [312, 99] width 79 height 16
click at [318, 102] on input "gokken ... oven" at bounding box center [315, 101] width 5 height 5
radio input "true"
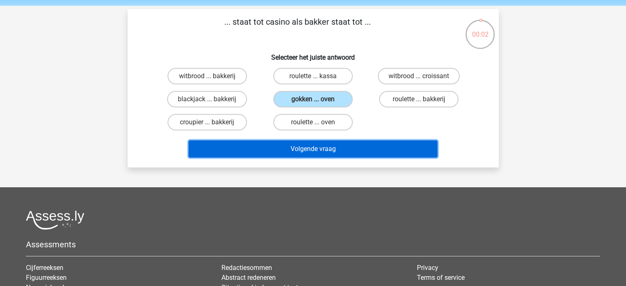
click at [317, 151] on button "Volgende vraag" at bounding box center [312, 148] width 249 height 17
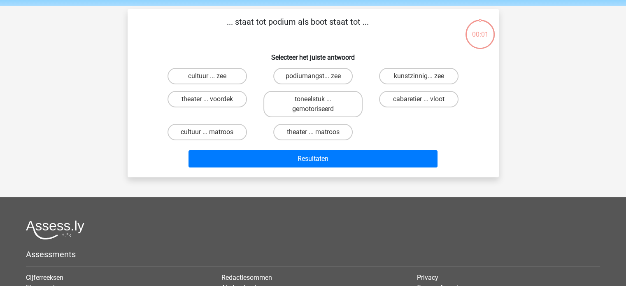
scroll to position [38, 0]
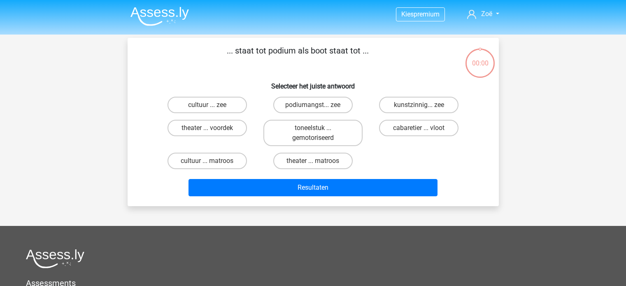
scroll to position [38, 0]
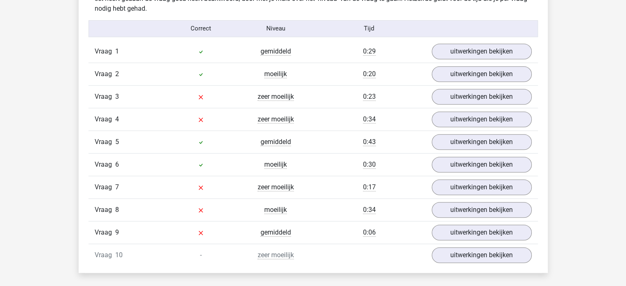
scroll to position [677, 0]
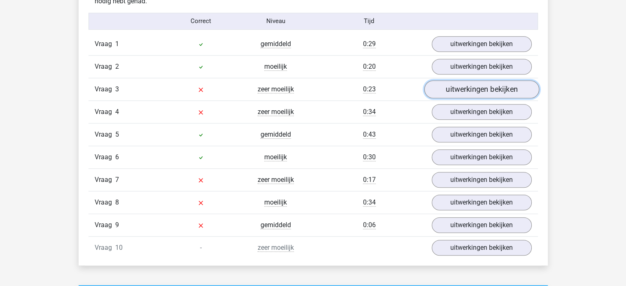
click at [463, 92] on link "uitwerkingen bekijken" at bounding box center [481, 89] width 115 height 18
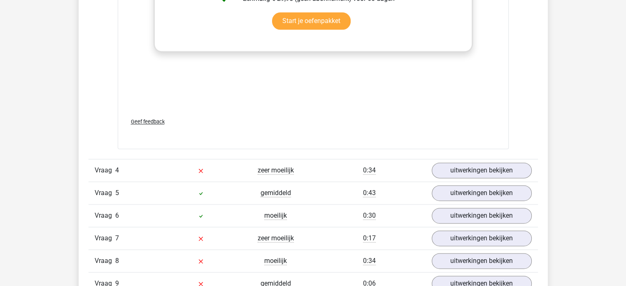
scroll to position [1119, 0]
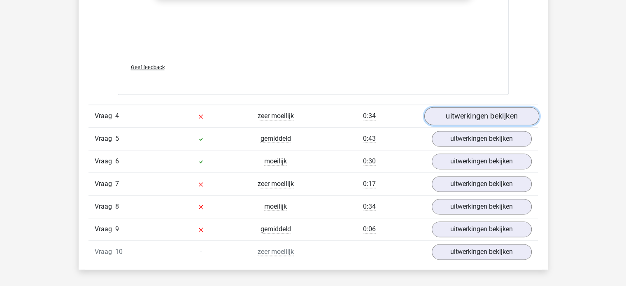
click at [466, 110] on link "uitwerkingen bekijken" at bounding box center [481, 116] width 115 height 18
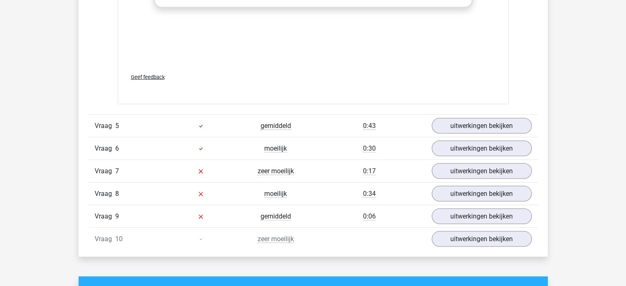
scroll to position [1578, 0]
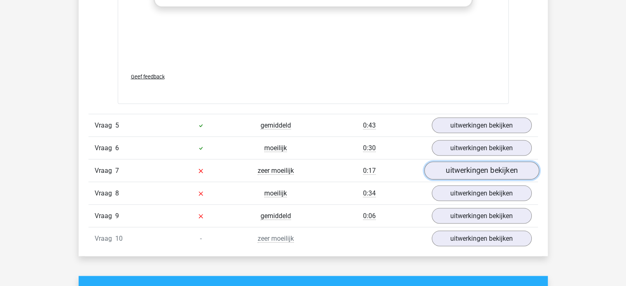
click at [448, 169] on link "uitwerkingen bekijken" at bounding box center [481, 171] width 115 height 18
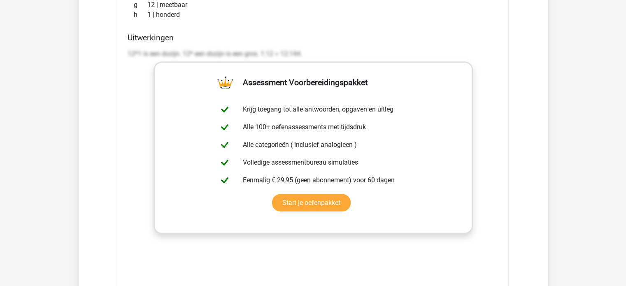
scroll to position [2002, 0]
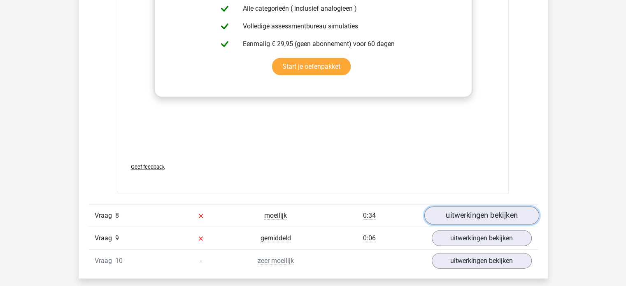
click at [447, 214] on link "uitwerkingen bekijken" at bounding box center [481, 216] width 115 height 18
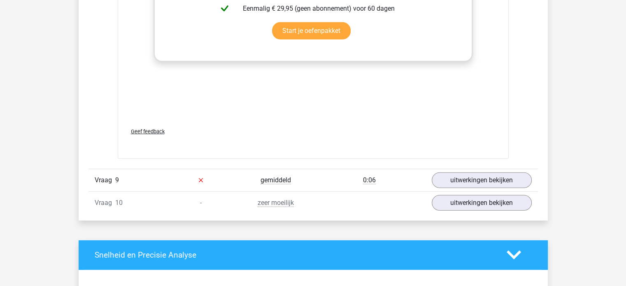
scroll to position [2498, 0]
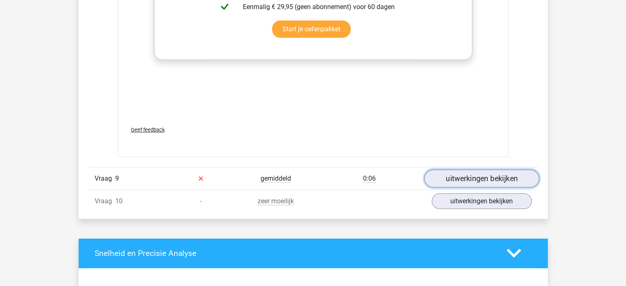
click at [438, 177] on link "uitwerkingen bekijken" at bounding box center [481, 179] width 115 height 18
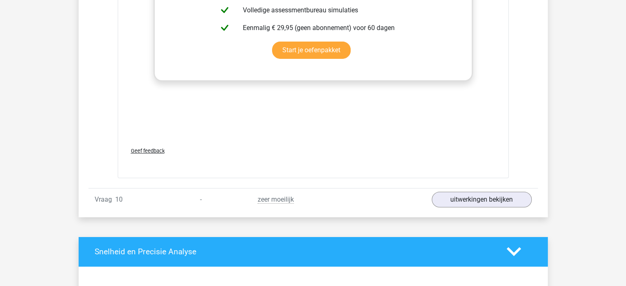
scroll to position [2995, 0]
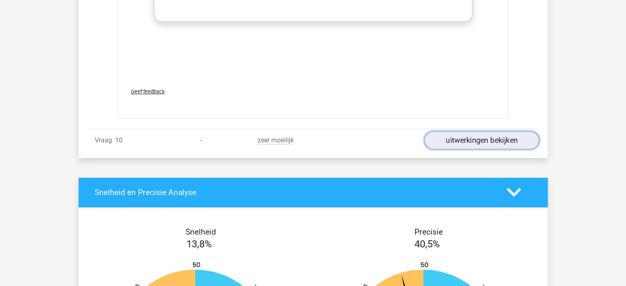
click at [433, 132] on link "uitwerkingen bekijken" at bounding box center [481, 140] width 115 height 18
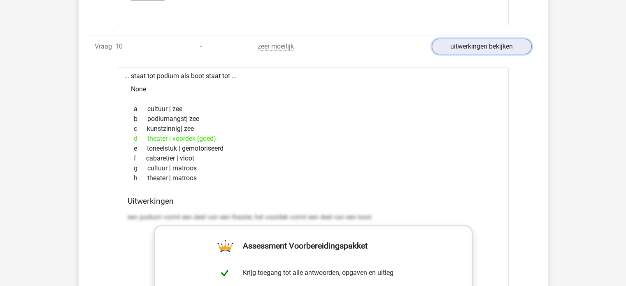
scroll to position [3096, 0]
